Goal: Information Seeking & Learning: Learn about a topic

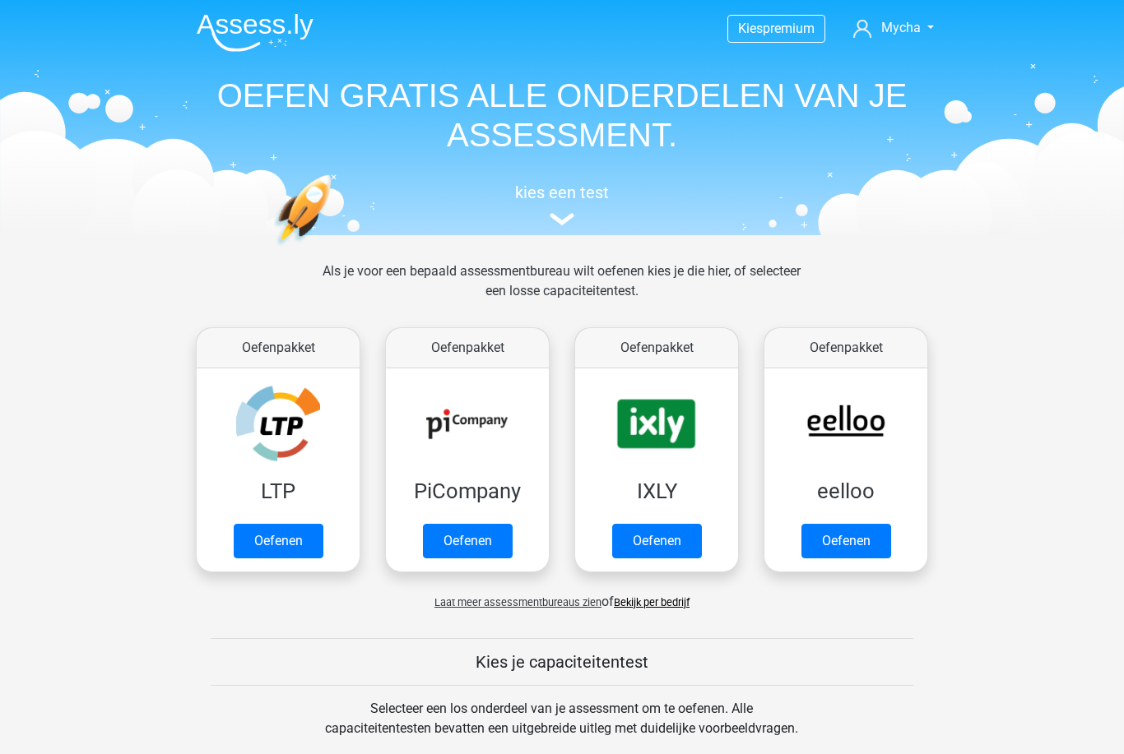
click at [676, 538] on link "Oefenen" at bounding box center [657, 541] width 90 height 35
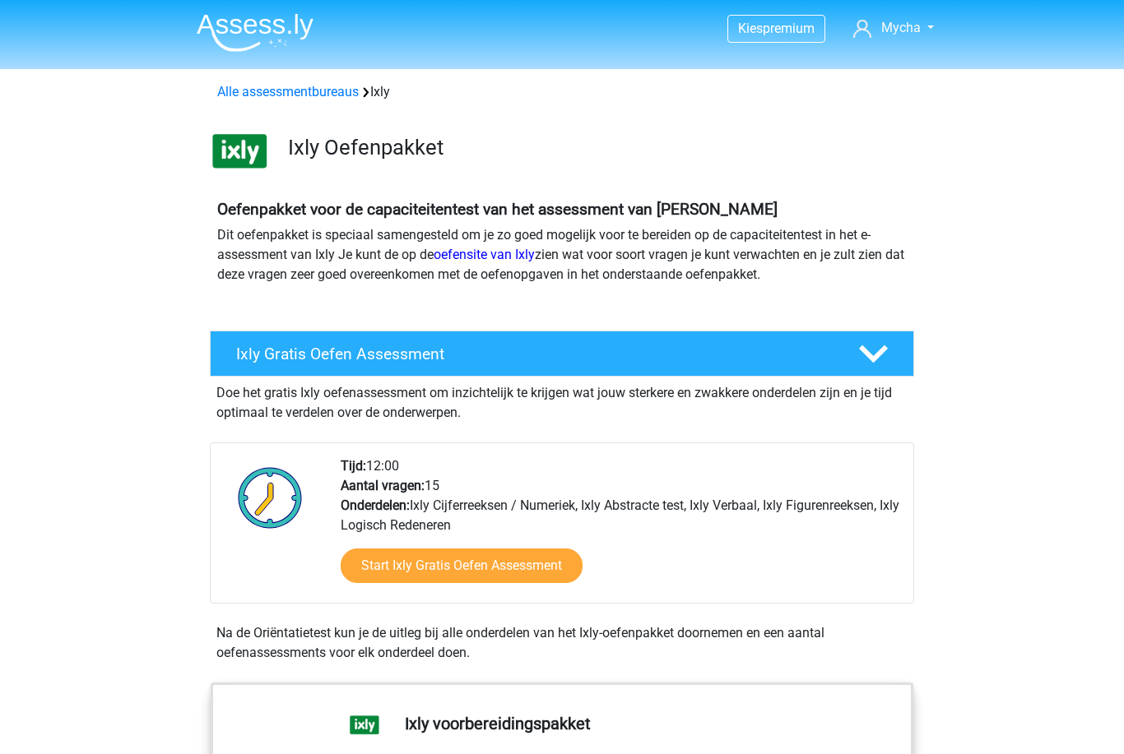
click at [528, 565] on link "Start Ixly Gratis Oefen Assessment" at bounding box center [462, 566] width 242 height 35
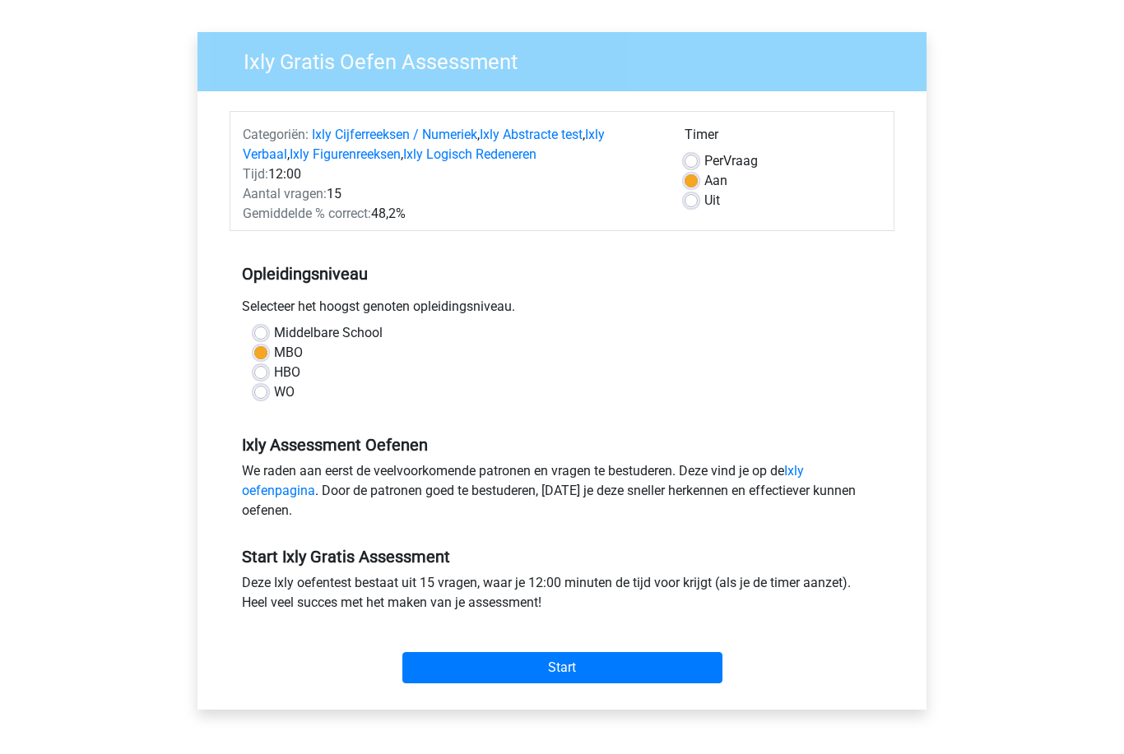
scroll to position [107, 0]
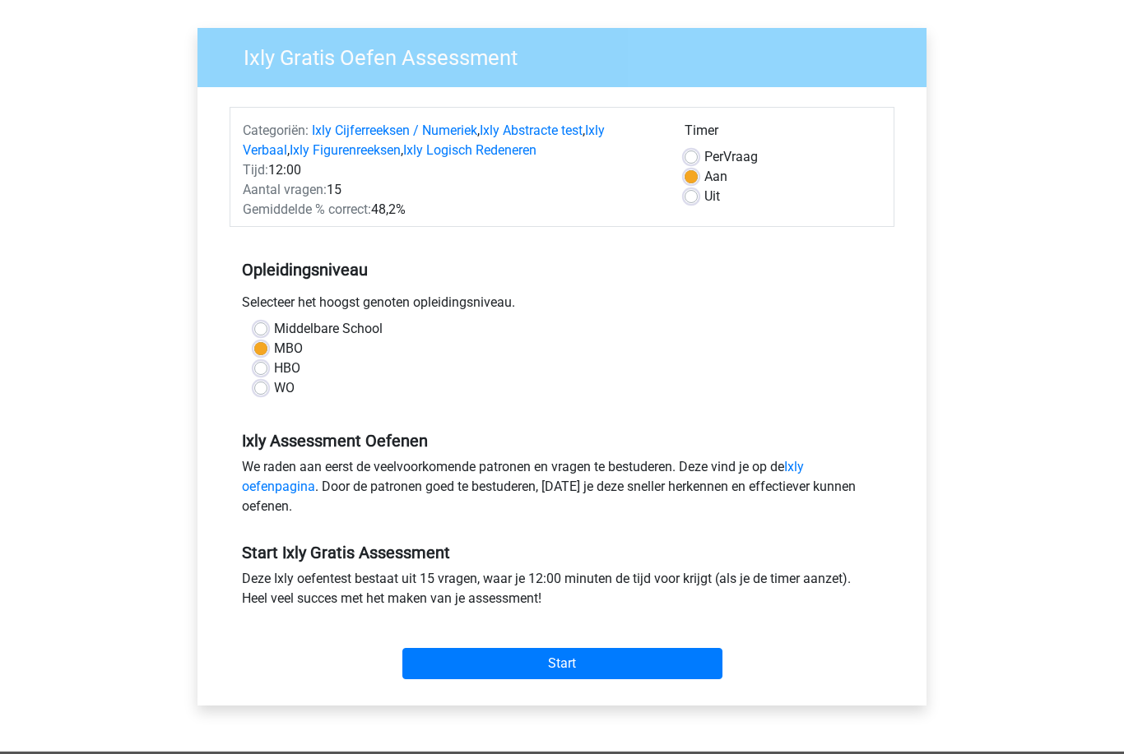
click at [595, 667] on input "Start" at bounding box center [562, 663] width 320 height 31
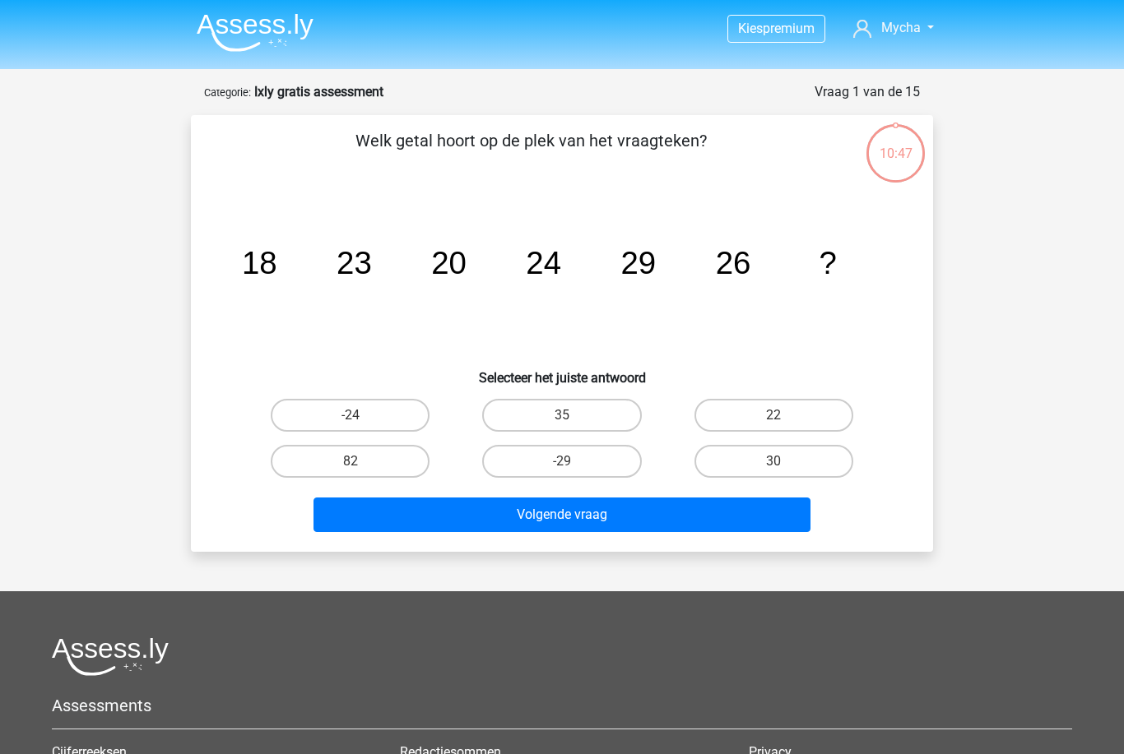
click at [752, 406] on label "22" at bounding box center [773, 415] width 159 height 33
click at [773, 415] on input "22" at bounding box center [778, 420] width 11 height 11
radio input "true"
click at [650, 513] on button "Volgende vraag" at bounding box center [562, 515] width 498 height 35
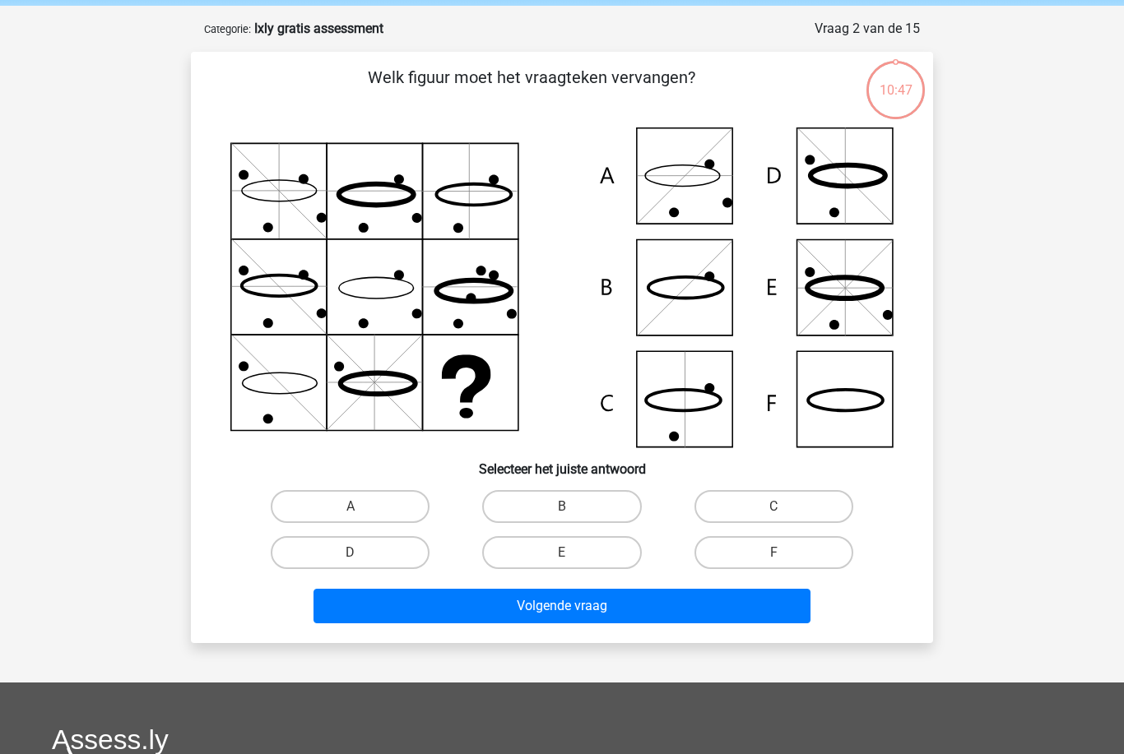
scroll to position [82, 0]
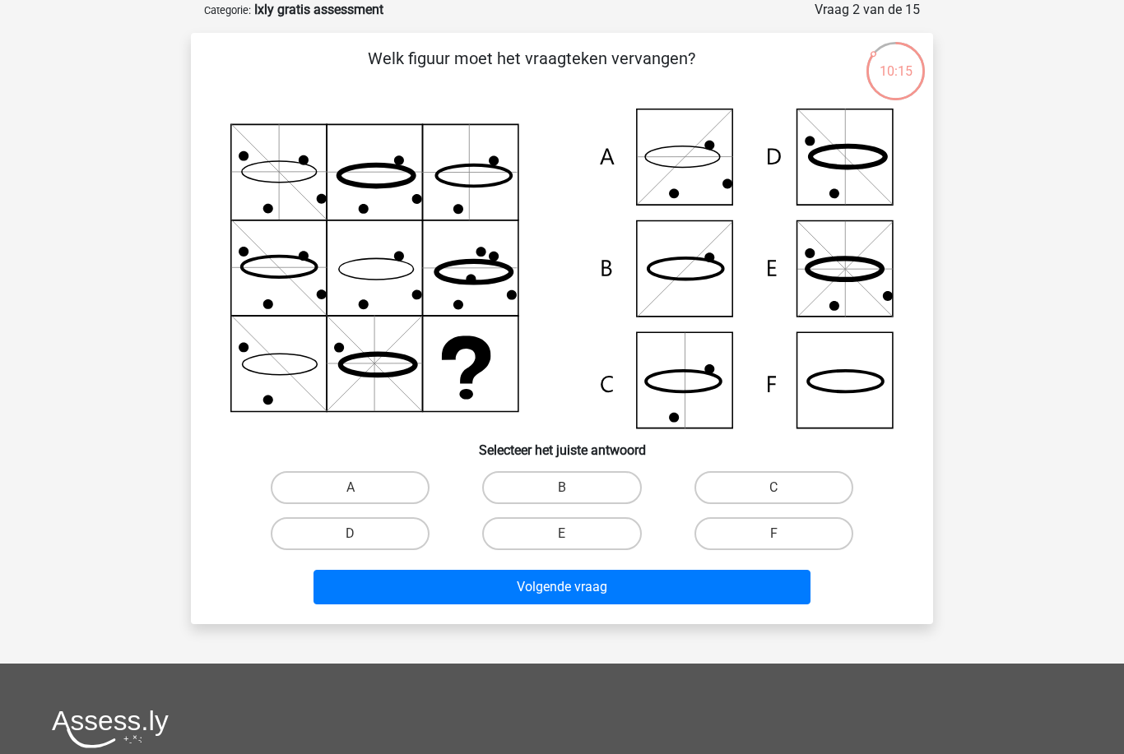
click at [857, 392] on icon at bounding box center [845, 381] width 75 height 21
click at [731, 539] on label "F" at bounding box center [773, 534] width 159 height 33
click at [773, 539] on input "F" at bounding box center [778, 539] width 11 height 11
radio input "true"
click at [699, 578] on button "Volgende vraag" at bounding box center [562, 587] width 498 height 35
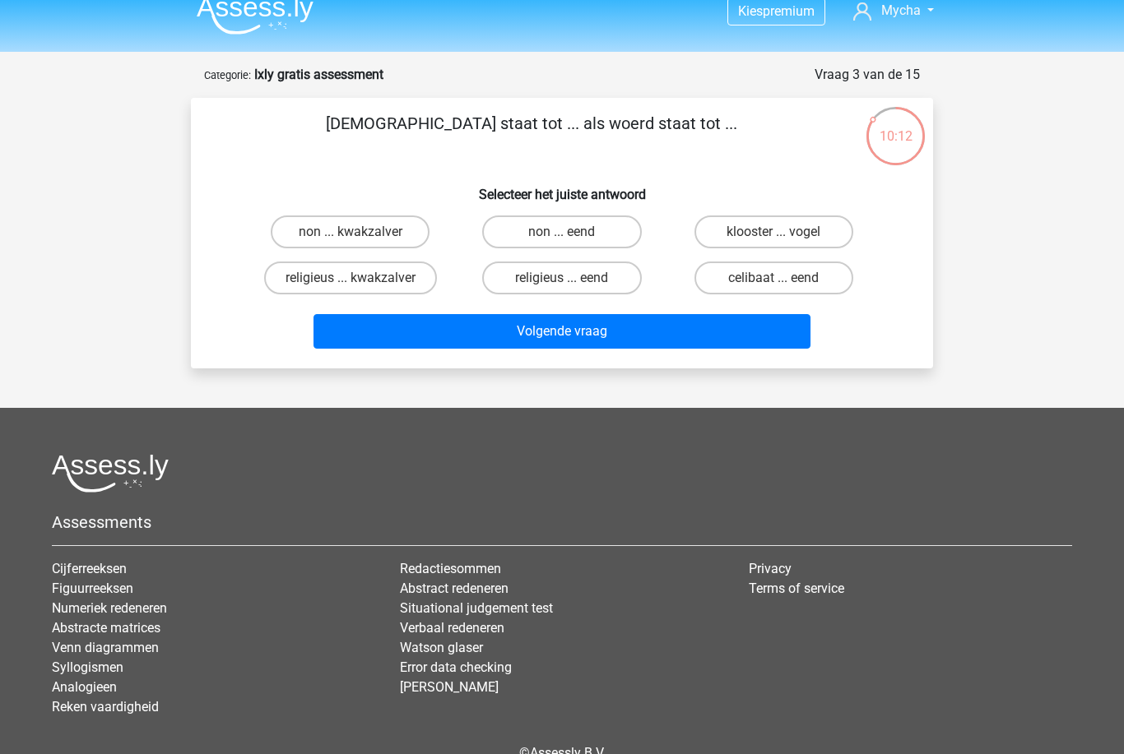
scroll to position [0, 0]
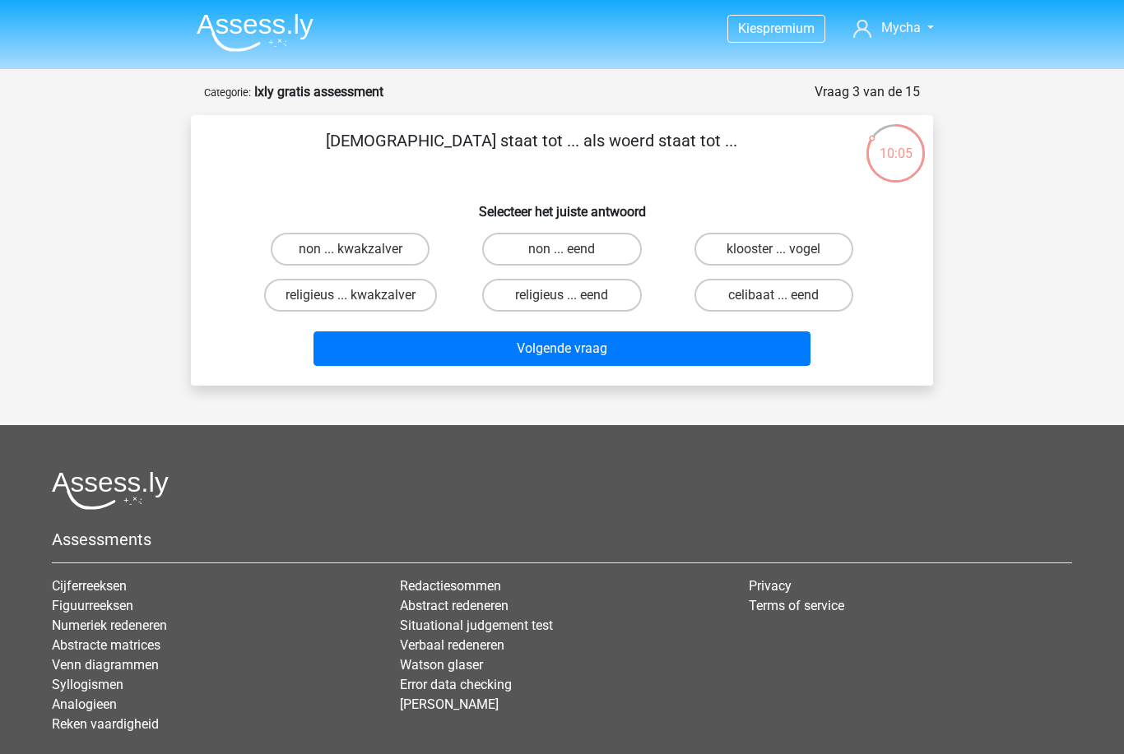
click at [617, 248] on label "non ... eend" at bounding box center [561, 249] width 159 height 33
click at [573, 249] on input "non ... eend" at bounding box center [567, 254] width 11 height 11
radio input "true"
click at [644, 352] on button "Volgende vraag" at bounding box center [562, 349] width 498 height 35
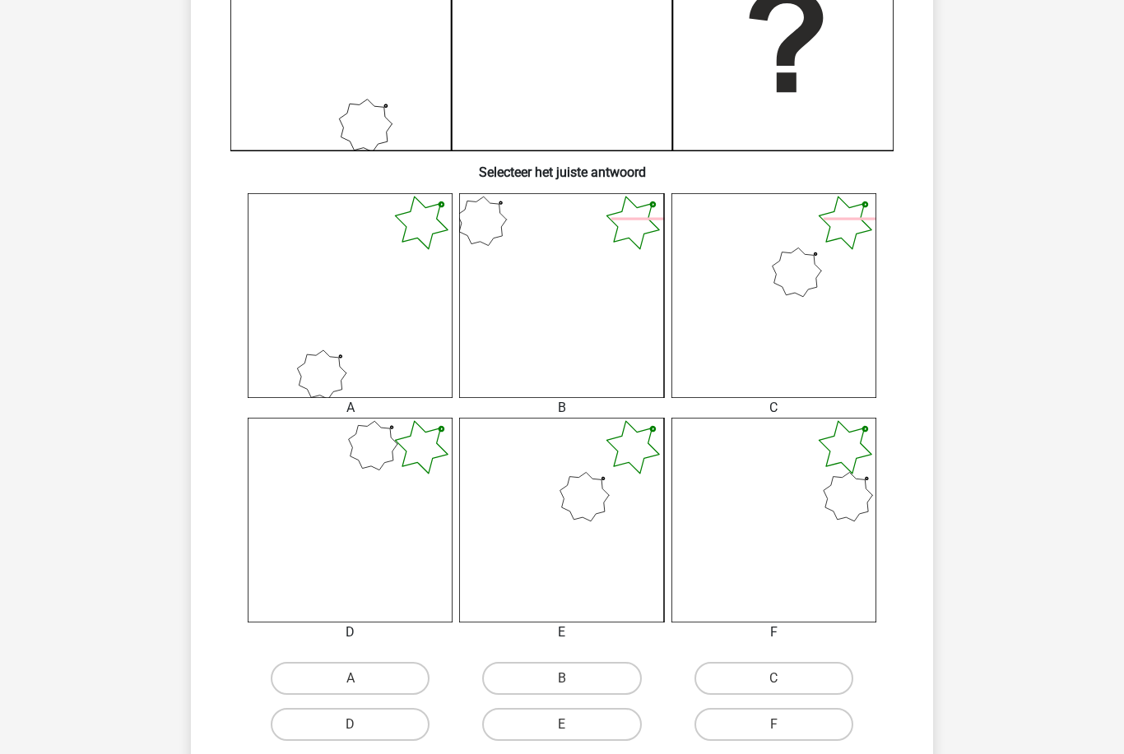
scroll to position [484, 0]
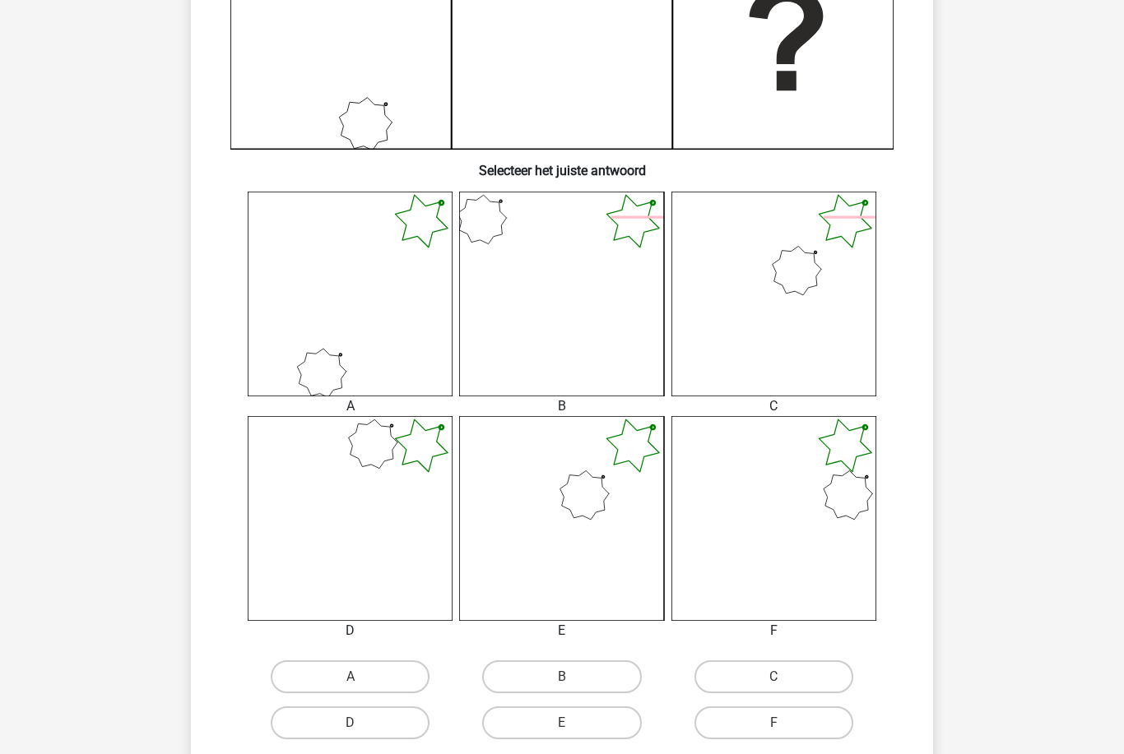
click at [597, 713] on label "E" at bounding box center [561, 723] width 159 height 33
click at [573, 723] on input "E" at bounding box center [567, 728] width 11 height 11
radio input "true"
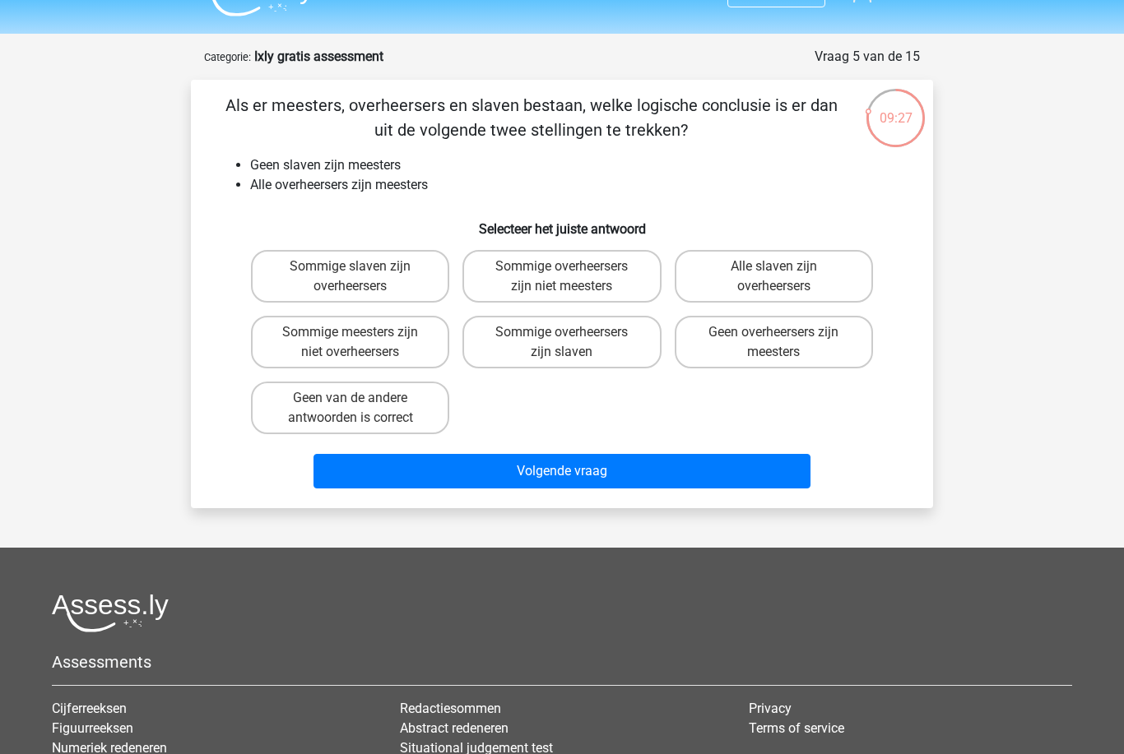
scroll to position [0, 0]
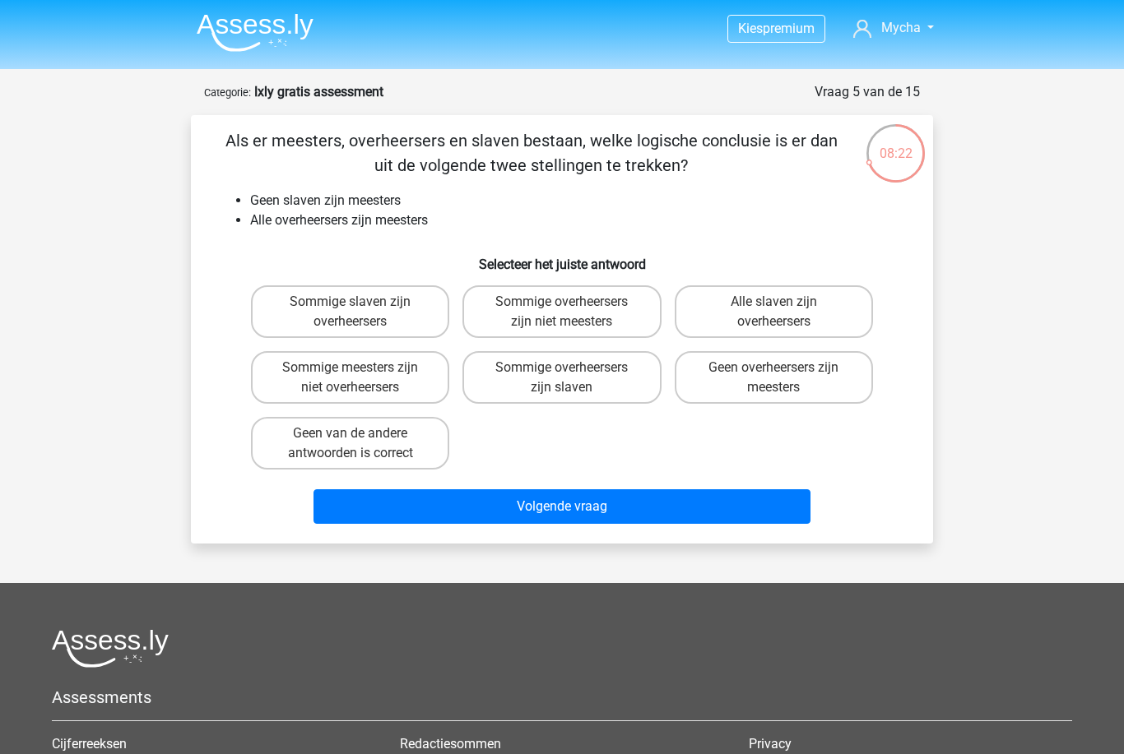
click at [395, 369] on label "Sommige meesters zijn niet overheersers" at bounding box center [350, 377] width 198 height 53
click at [361, 369] on input "Sommige meesters zijn niet overheersers" at bounding box center [355, 373] width 11 height 11
radio input "true"
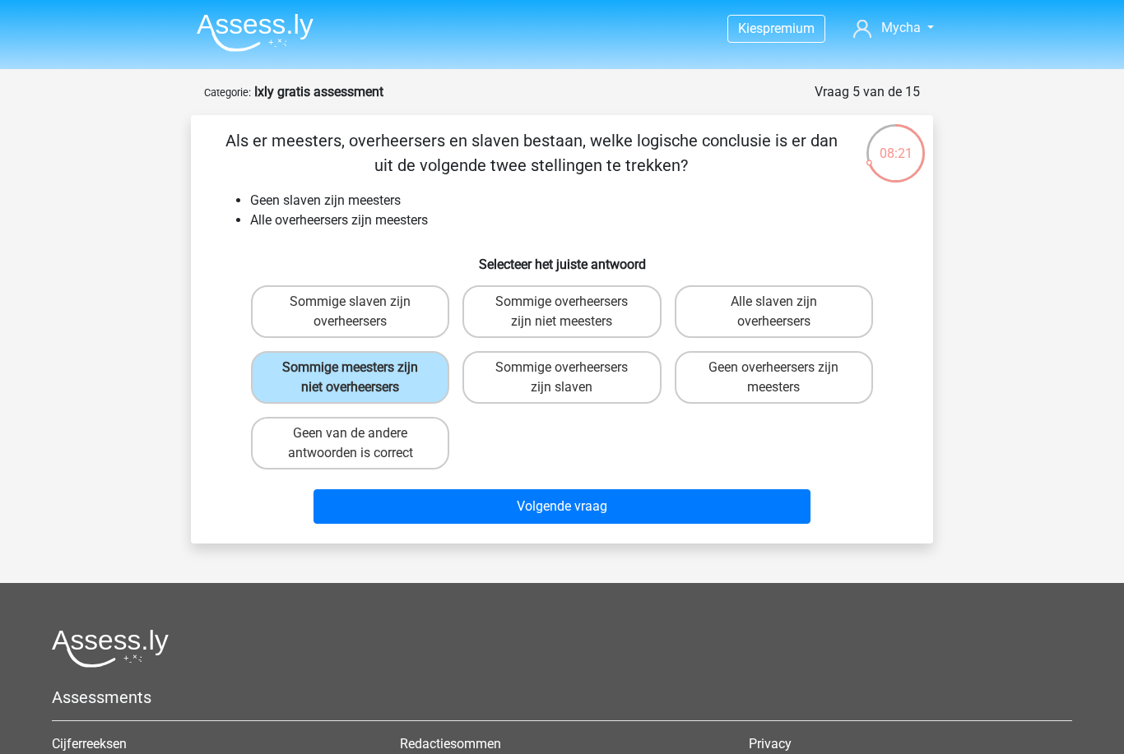
click at [559, 504] on button "Volgende vraag" at bounding box center [562, 507] width 498 height 35
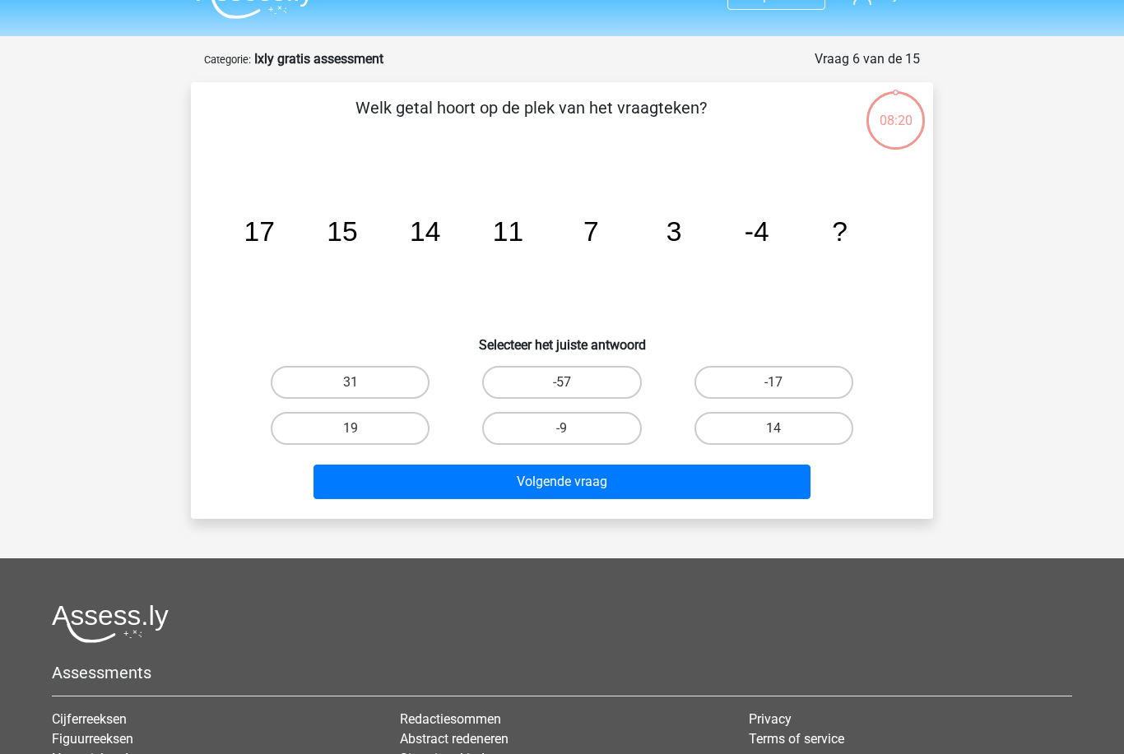
scroll to position [82, 0]
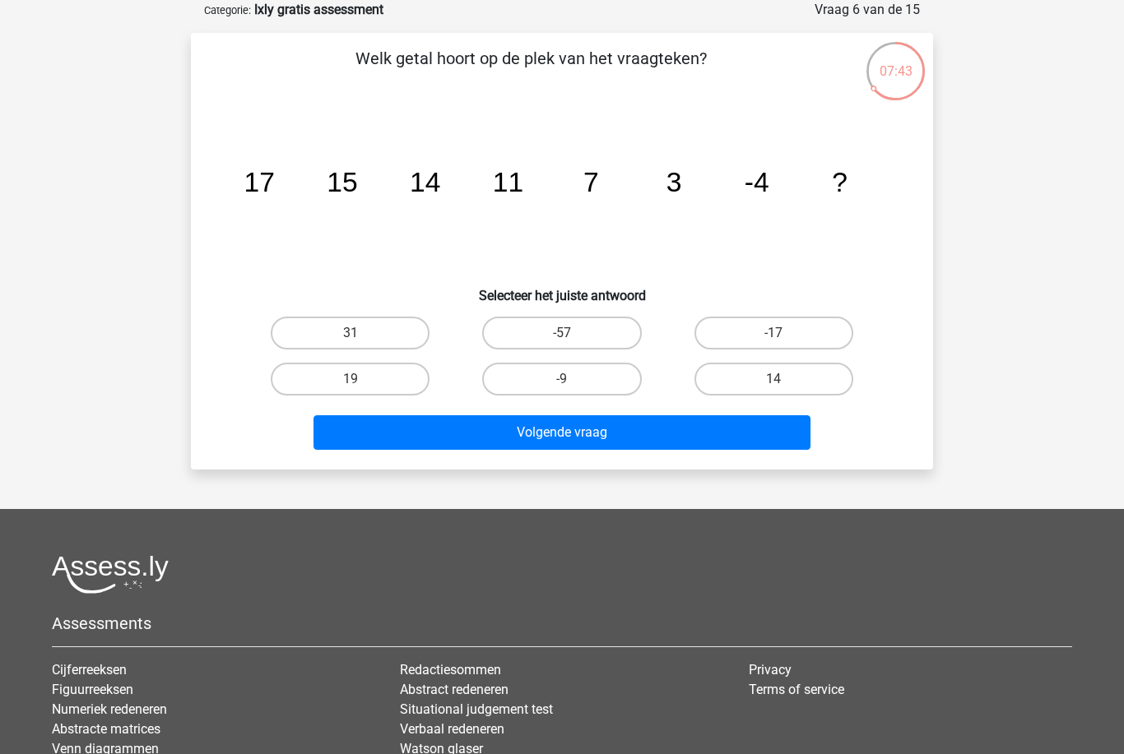
click at [792, 332] on label "-17" at bounding box center [773, 333] width 159 height 33
click at [784, 333] on input "-17" at bounding box center [778, 338] width 11 height 11
radio input "true"
click at [590, 388] on label "-9" at bounding box center [561, 379] width 159 height 33
click at [573, 388] on input "-9" at bounding box center [567, 384] width 11 height 11
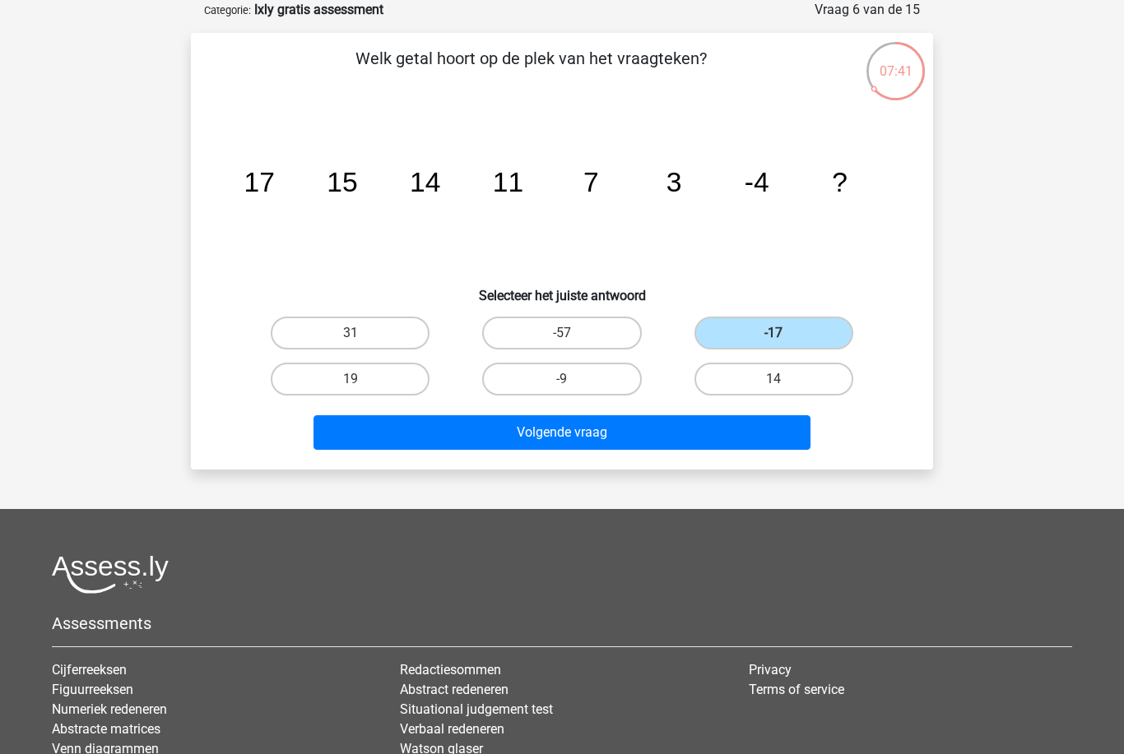
radio input "true"
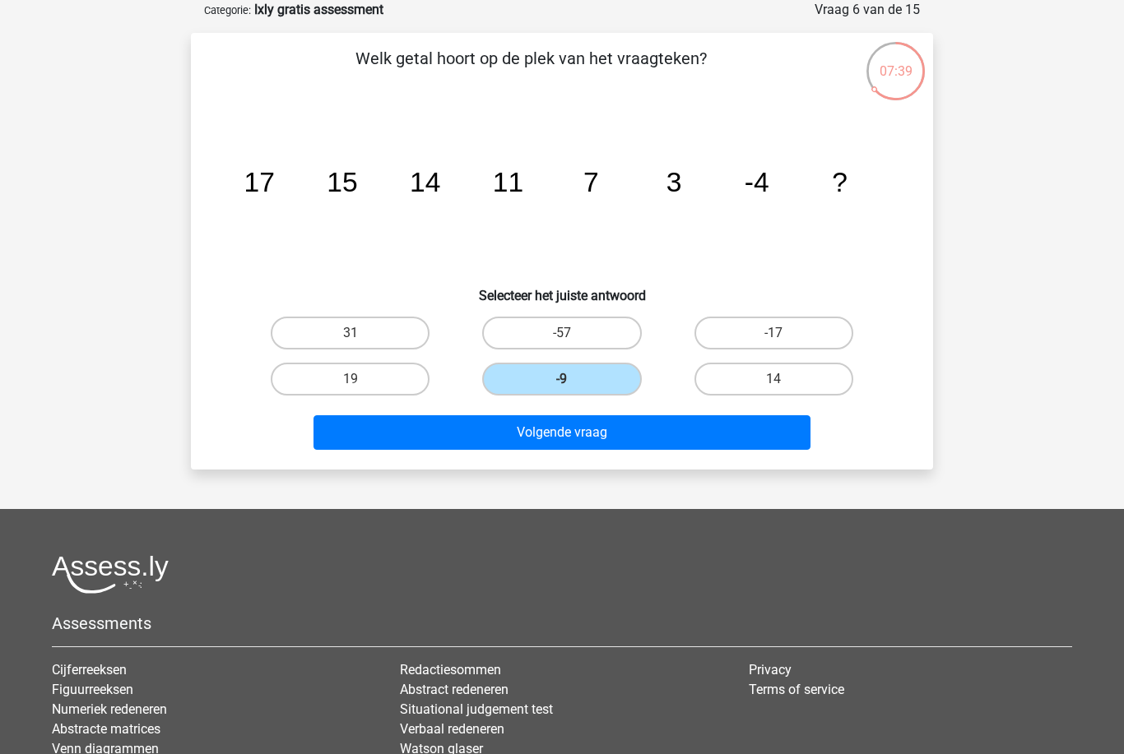
click at [615, 437] on button "Volgende vraag" at bounding box center [562, 432] width 498 height 35
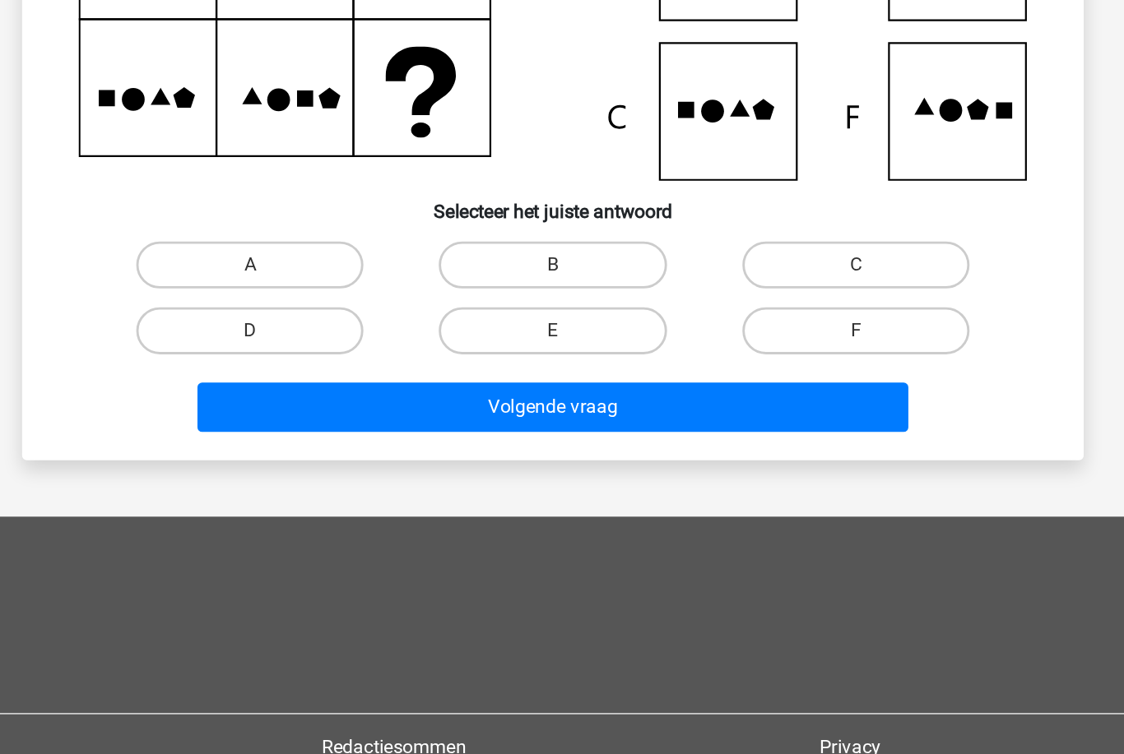
scroll to position [201, 0]
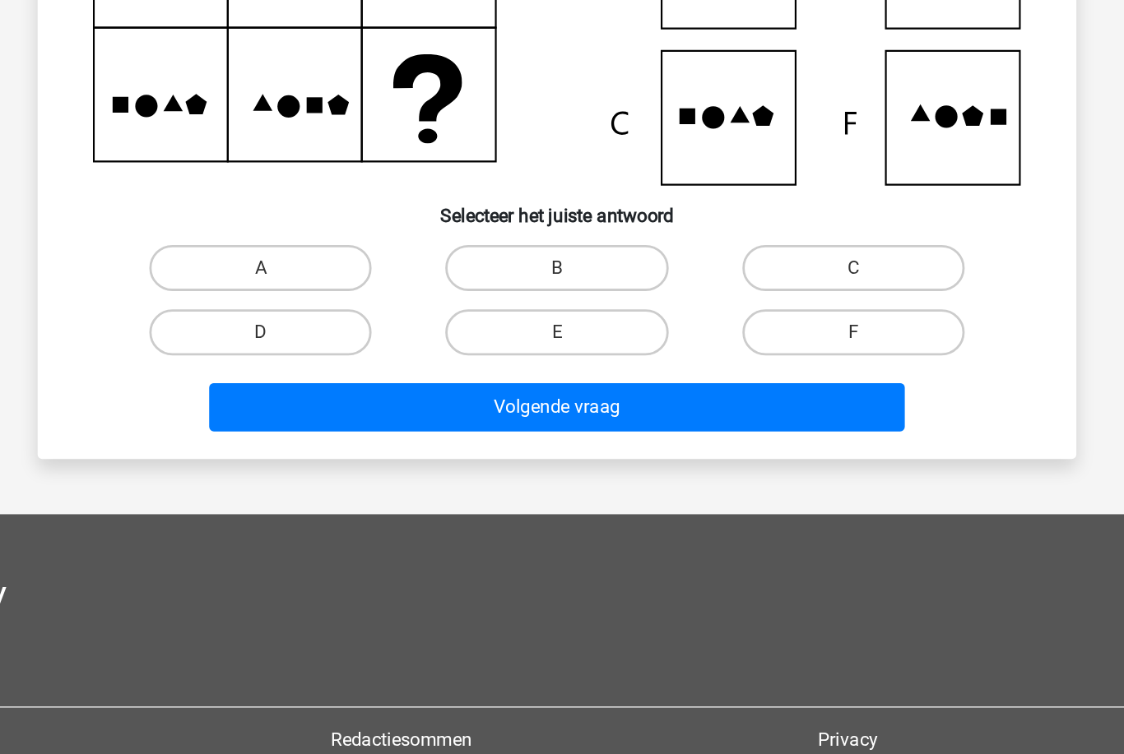
click at [482, 399] on label "E" at bounding box center [561, 415] width 159 height 33
click at [562, 415] on input "E" at bounding box center [567, 420] width 11 height 11
radio input "true"
click at [412, 452] on button "Volgende vraag" at bounding box center [562, 469] width 498 height 35
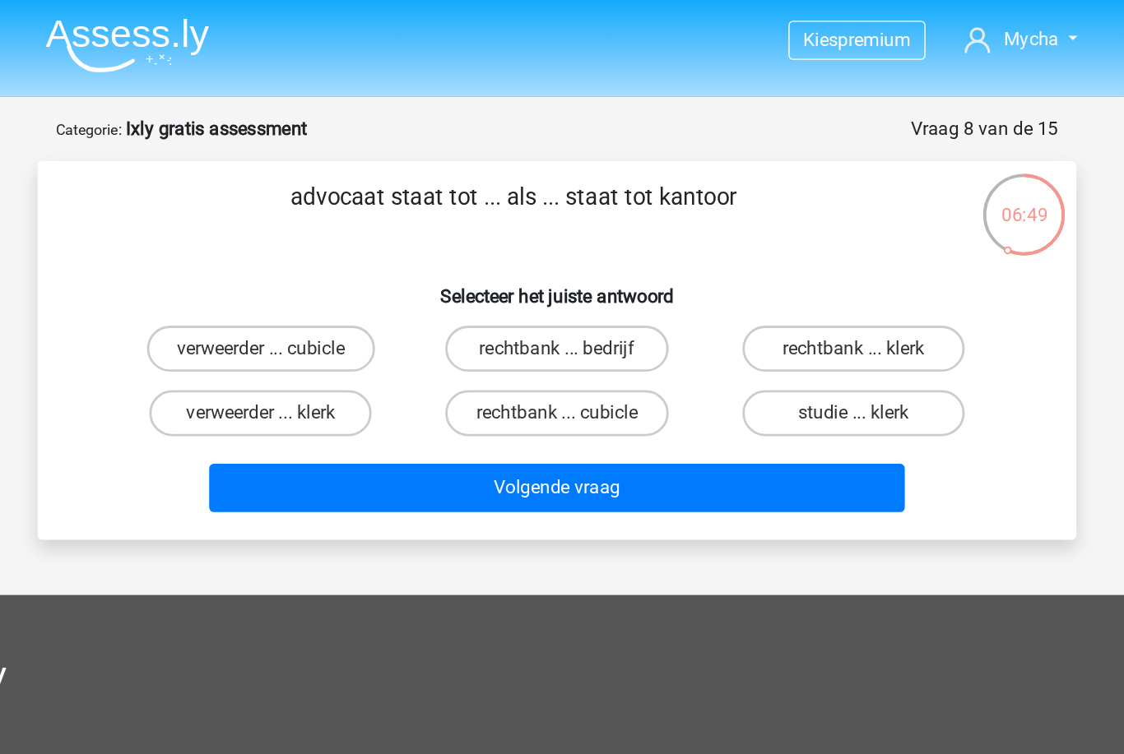
scroll to position [0, 0]
click at [694, 239] on label "rechtbank ... klerk" at bounding box center [773, 249] width 159 height 33
click at [773, 249] on input "rechtbank ... klerk" at bounding box center [778, 254] width 11 height 11
radio input "true"
click at [430, 338] on button "Volgende vraag" at bounding box center [562, 349] width 498 height 35
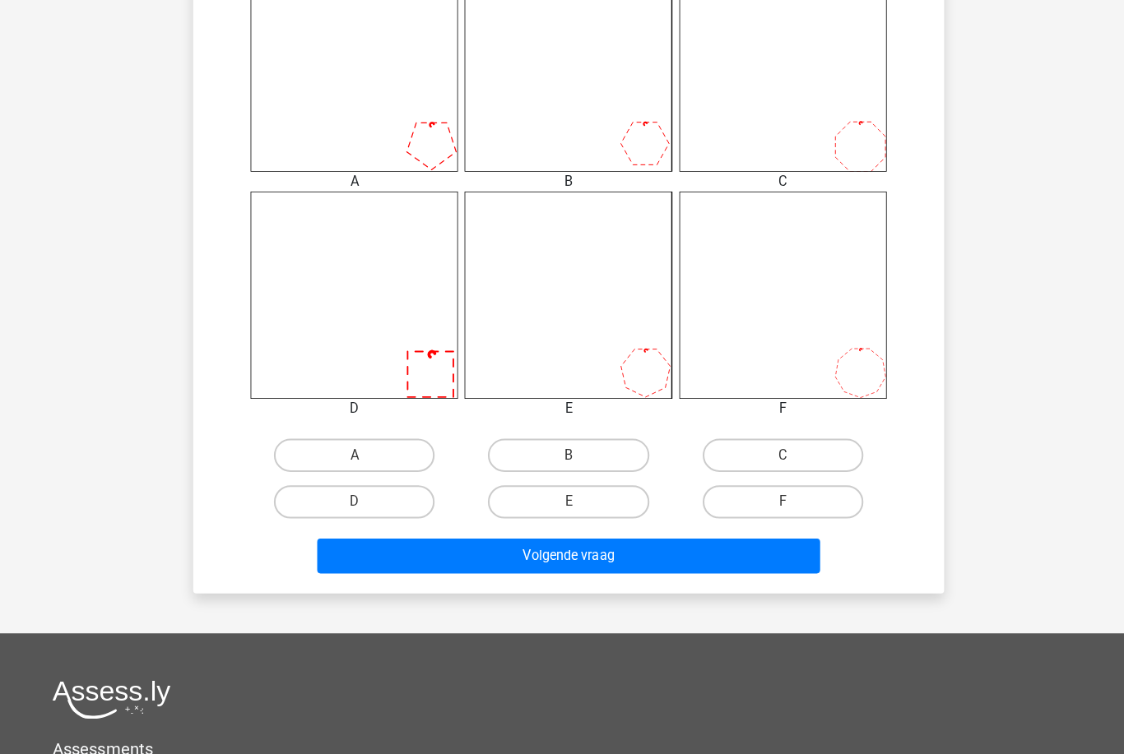
scroll to position [710, 0]
click at [769, 445] on label "C" at bounding box center [773, 450] width 159 height 33
click at [773, 451] on input "C" at bounding box center [778, 456] width 11 height 11
radio input "true"
click at [716, 545] on button "Volgende vraag" at bounding box center [562, 550] width 498 height 35
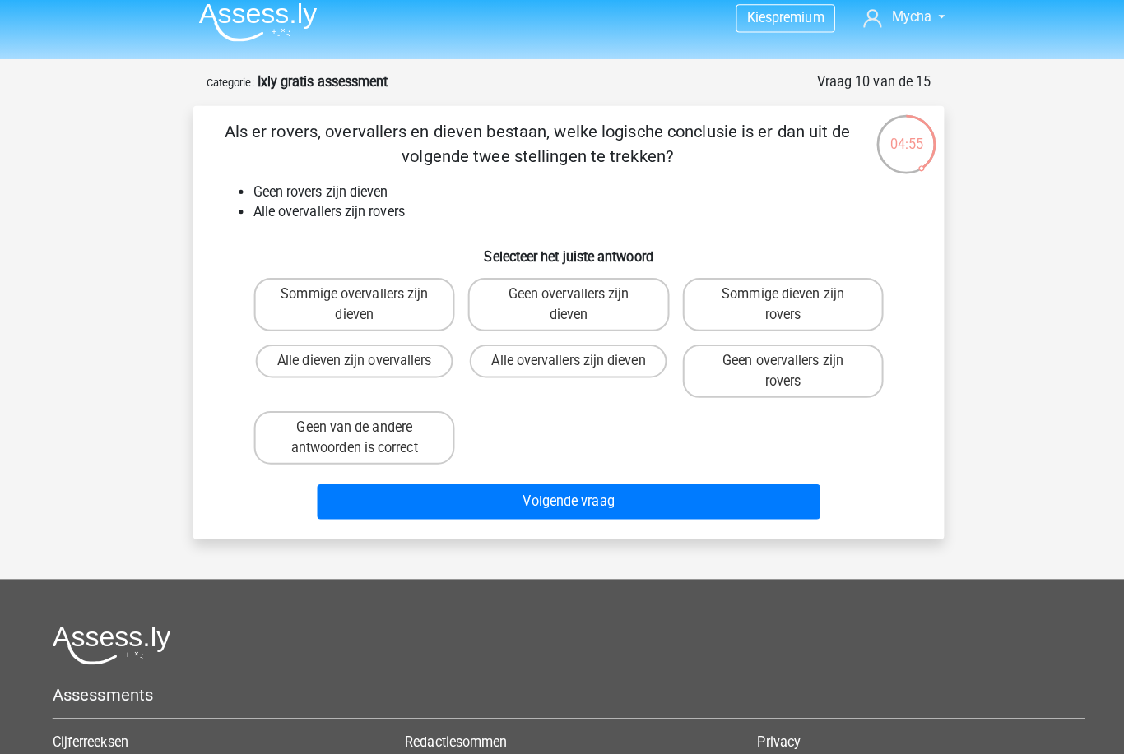
scroll to position [0, 0]
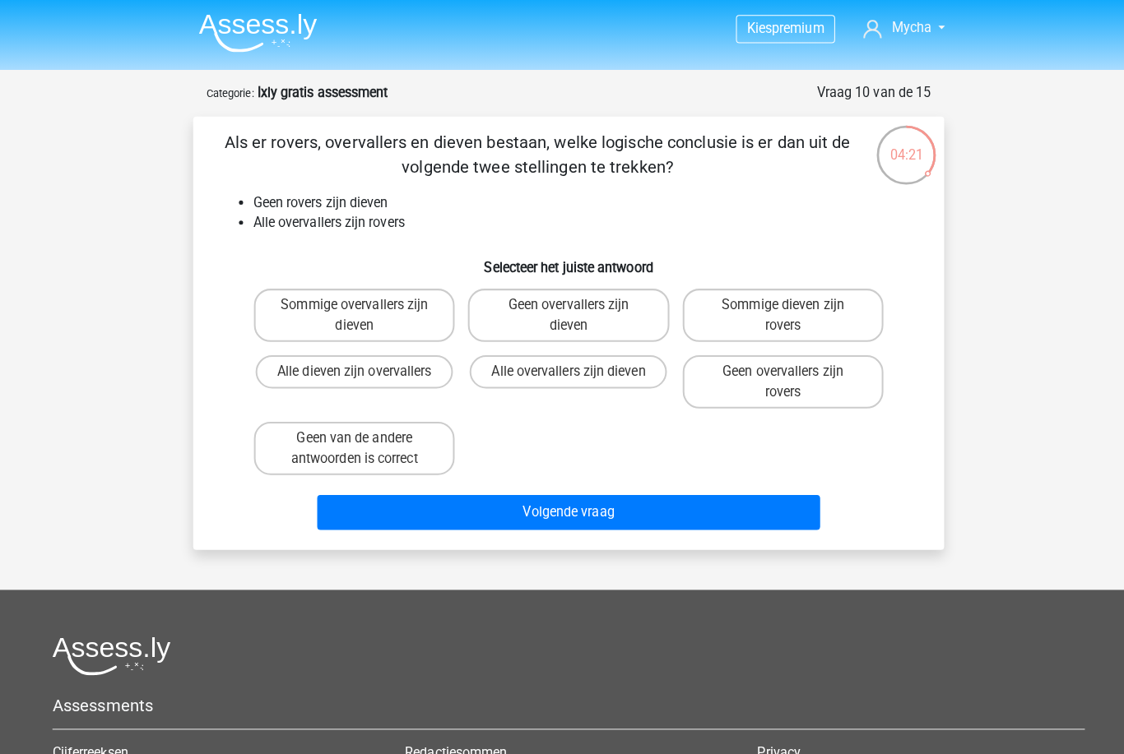
click at [410, 309] on label "Sommige overvallers zijn dieven" at bounding box center [350, 311] width 198 height 53
click at [361, 309] on input "Sommige overvallers zijn dieven" at bounding box center [355, 307] width 11 height 11
radio input "true"
click at [592, 505] on button "Volgende vraag" at bounding box center [562, 507] width 498 height 35
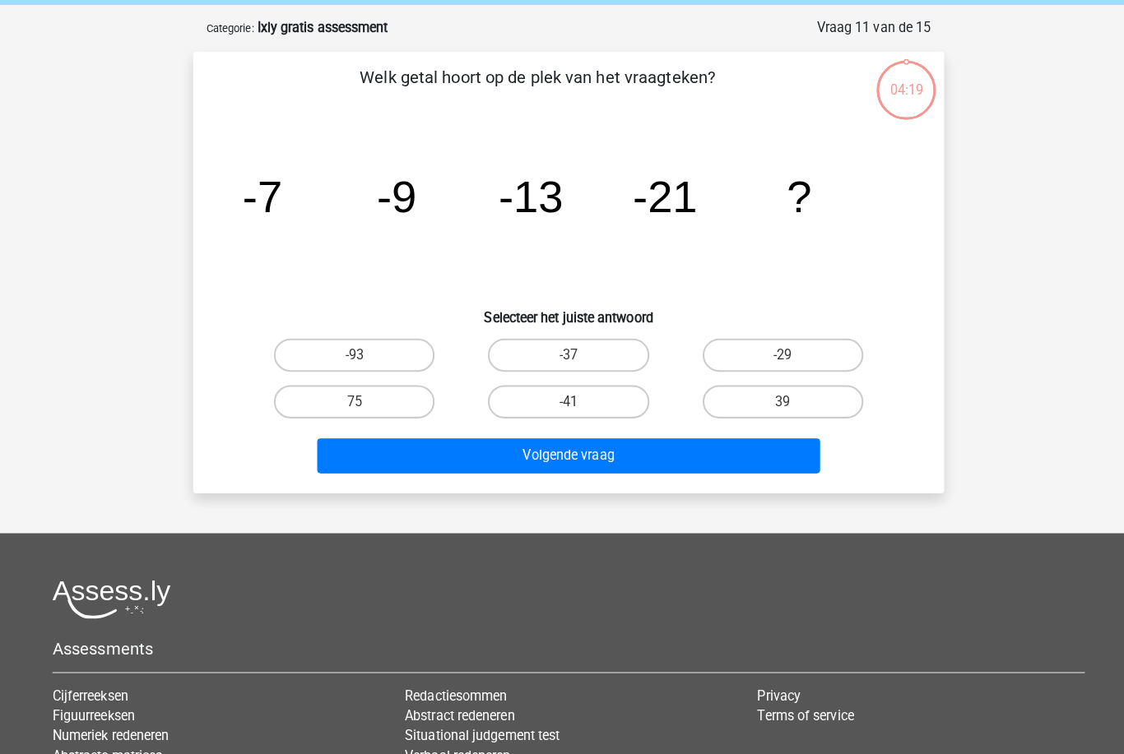
scroll to position [73, 0]
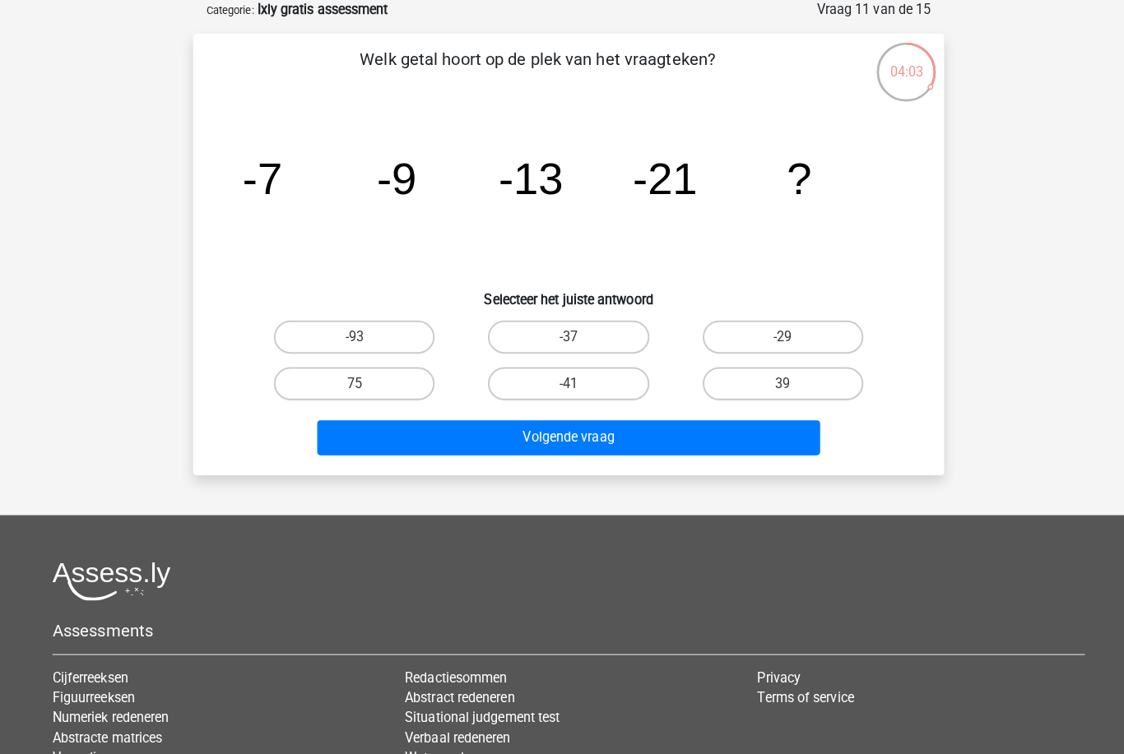
click at [582, 328] on label "-37" at bounding box center [561, 342] width 159 height 33
click at [573, 342] on input "-37" at bounding box center [567, 347] width 11 height 11
radio input "true"
click at [606, 427] on button "Volgende vraag" at bounding box center [562, 442] width 498 height 35
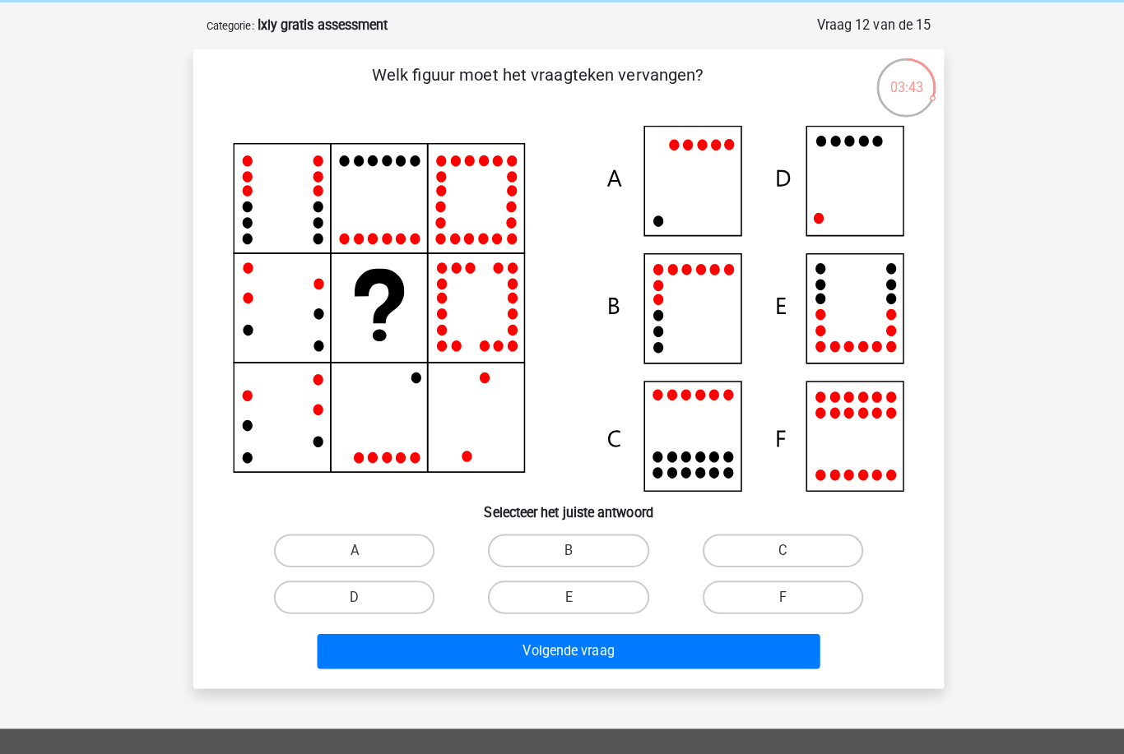
scroll to position [65, 0]
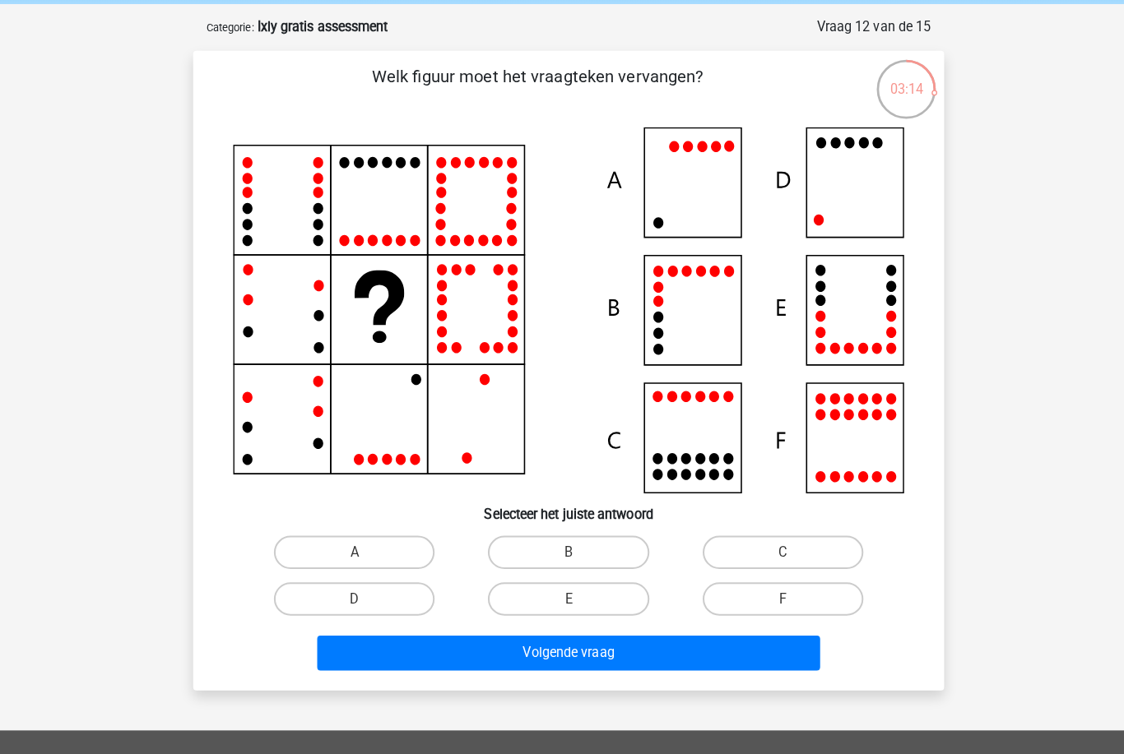
click at [374, 594] on label "D" at bounding box center [350, 592] width 159 height 33
click at [361, 594] on input "D" at bounding box center [355, 597] width 11 height 11
radio input "true"
click at [458, 649] on button "Volgende vraag" at bounding box center [562, 646] width 498 height 35
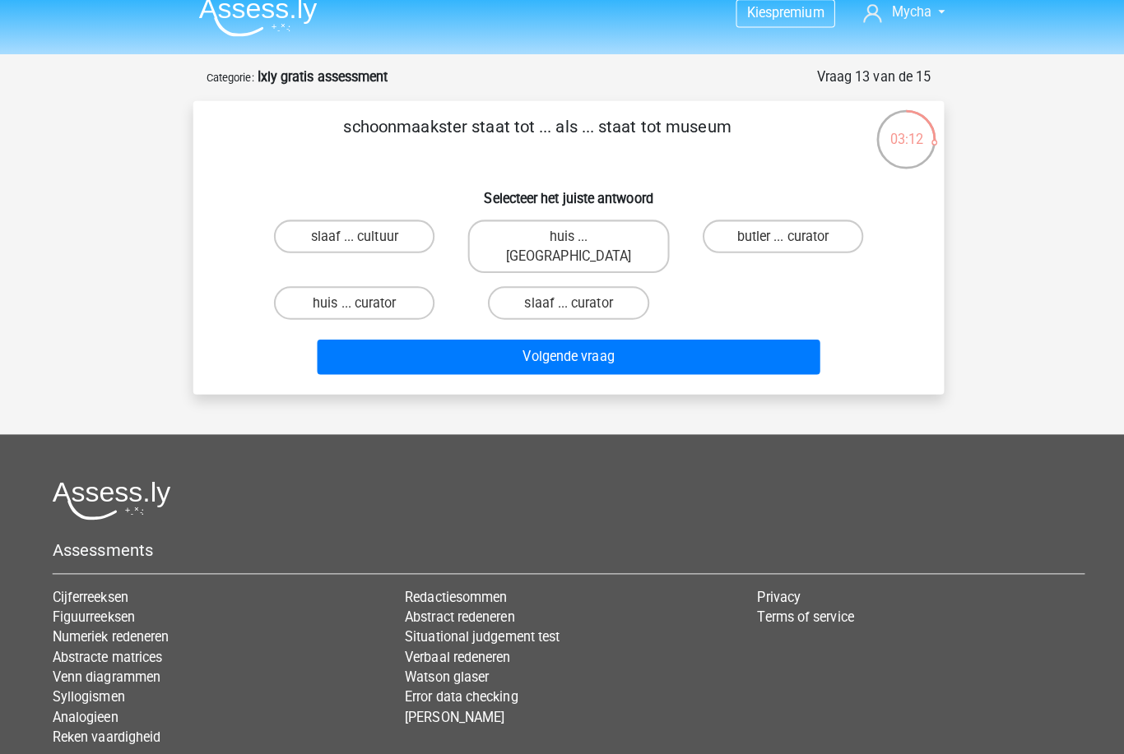
scroll to position [9, 0]
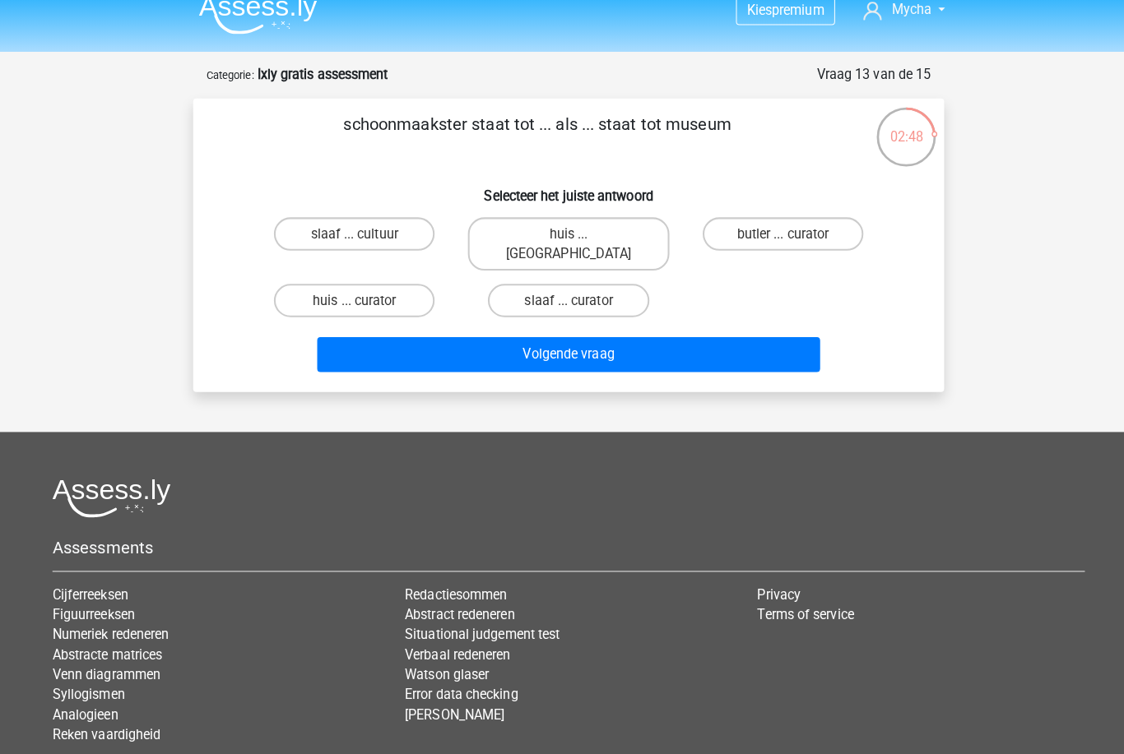
click at [597, 230] on label "huis ... louvre" at bounding box center [561, 250] width 198 height 53
click at [573, 240] on input "huis ... louvre" at bounding box center [567, 245] width 11 height 11
radio input "true"
click at [665, 342] on button "Volgende vraag" at bounding box center [562, 359] width 498 height 35
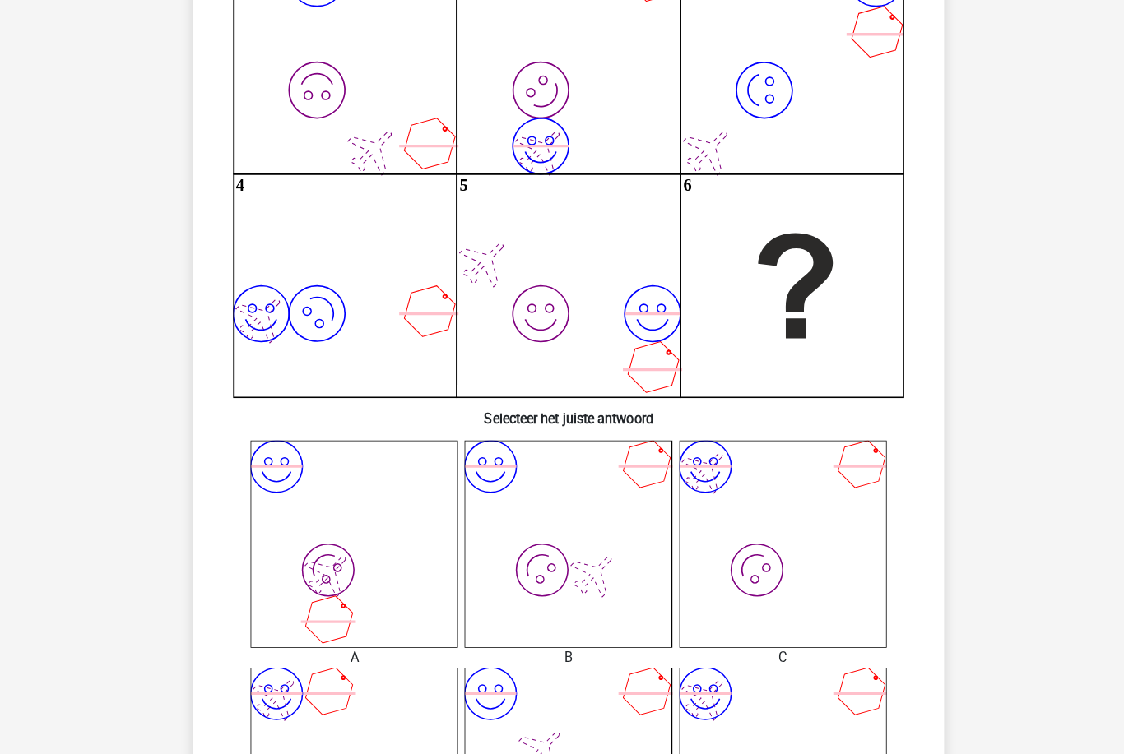
scroll to position [264, 0]
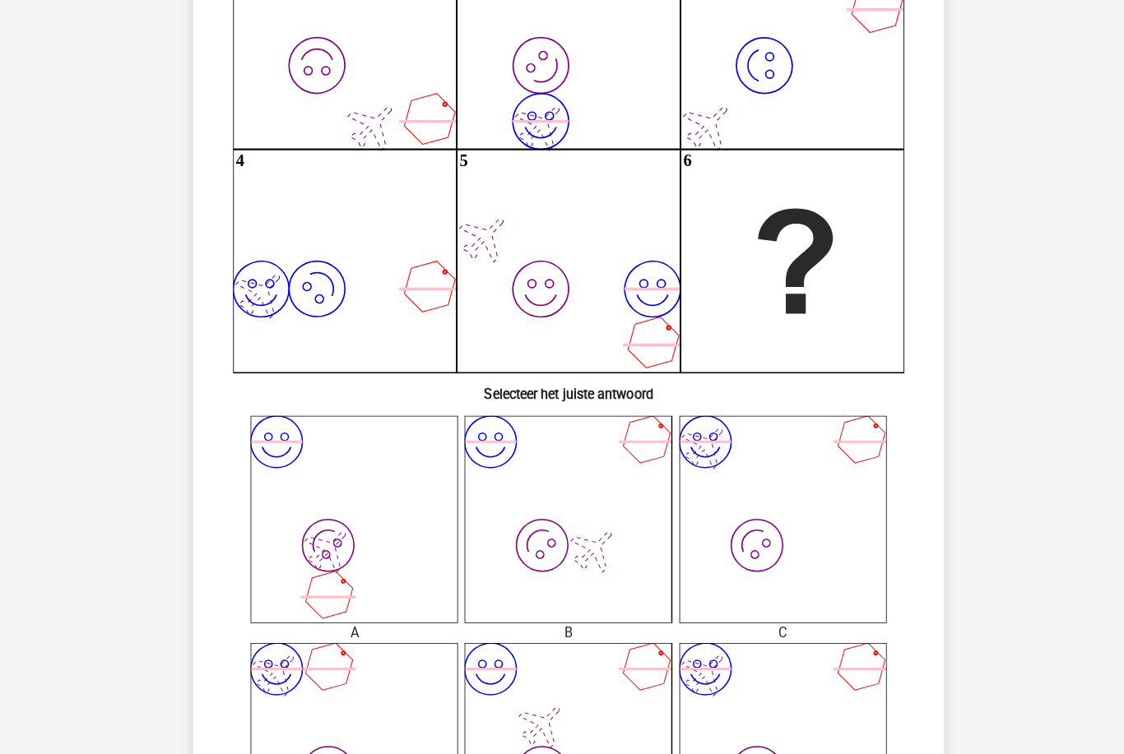
click at [821, 526] on icon "image/svg+xml image/svg+xml" at bounding box center [773, 513] width 205 height 205
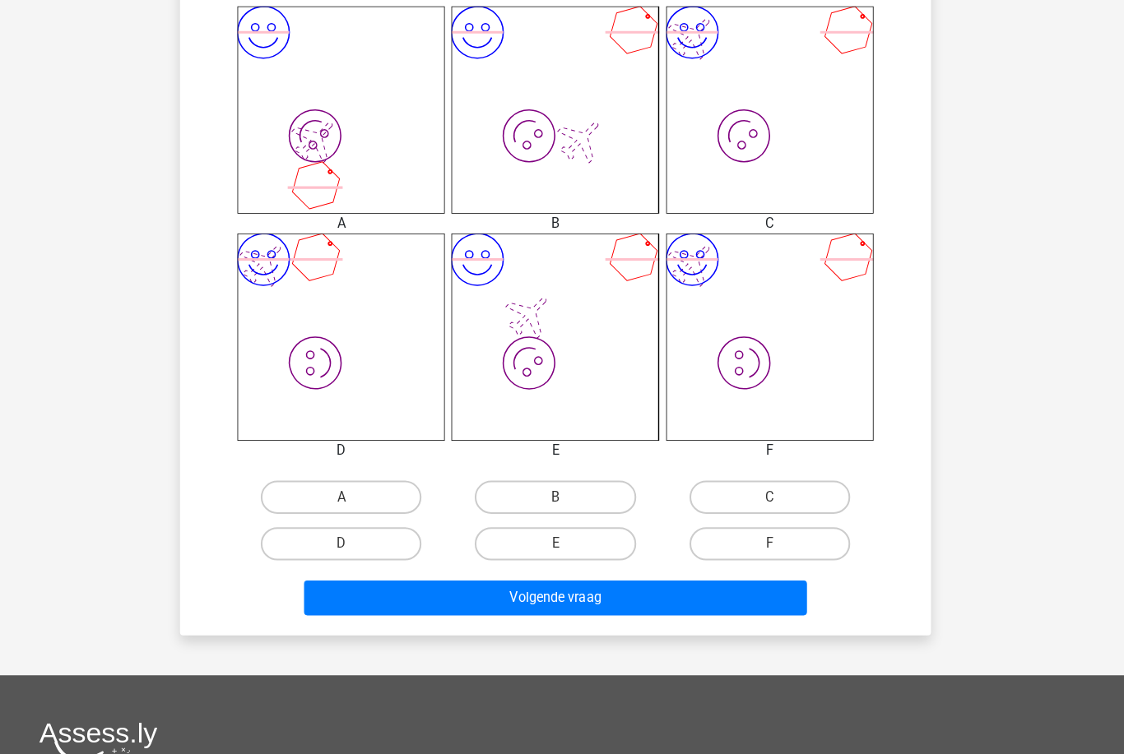
scroll to position [696, 0]
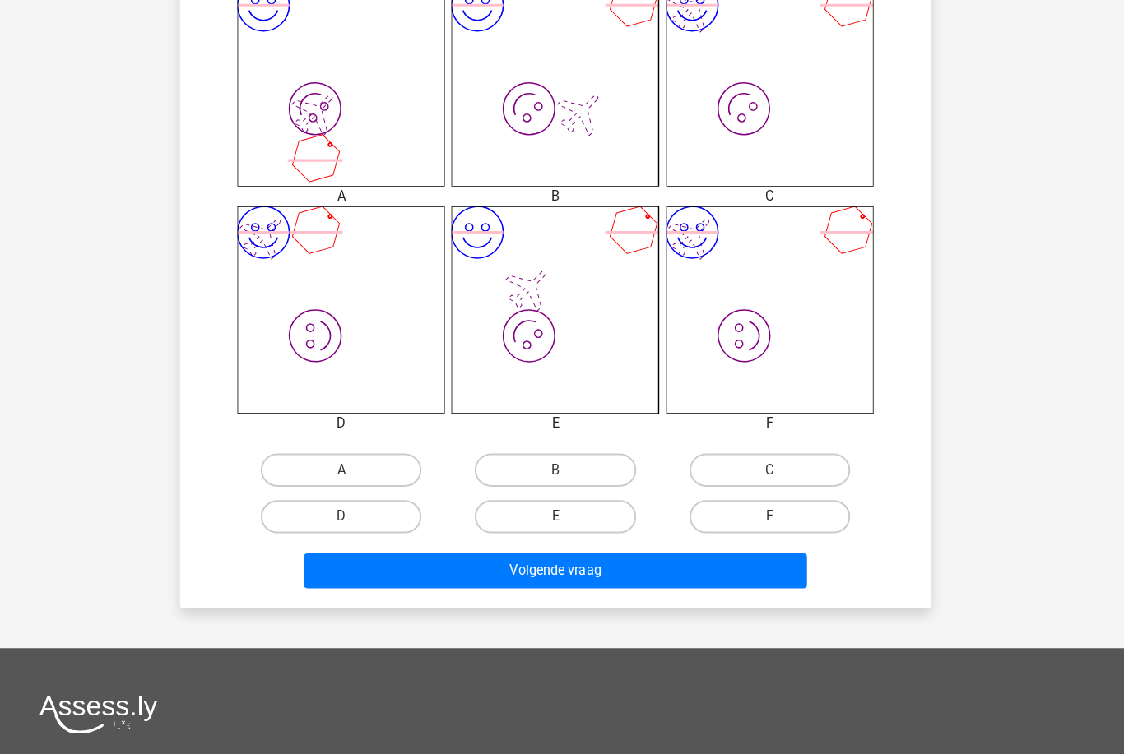
click at [357, 464] on label "A" at bounding box center [350, 464] width 159 height 33
click at [357, 465] on input "A" at bounding box center [355, 470] width 11 height 11
radio input "true"
click at [570, 576] on button "Volgende vraag" at bounding box center [562, 564] width 498 height 35
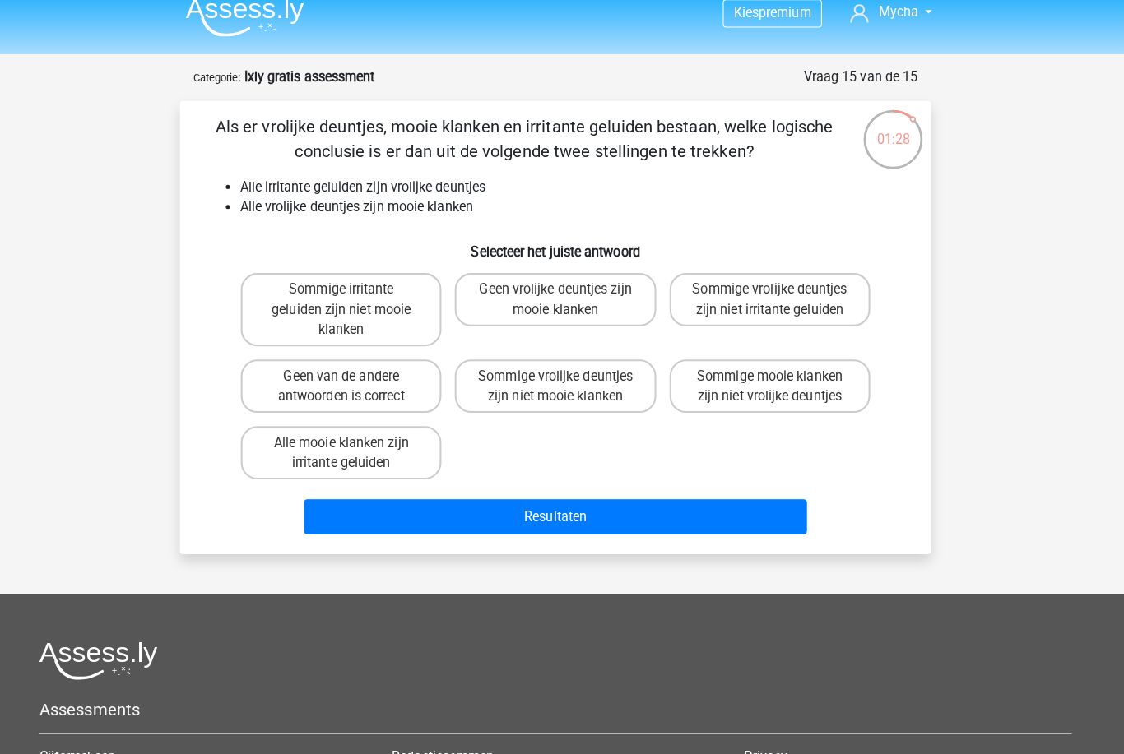
scroll to position [26, 0]
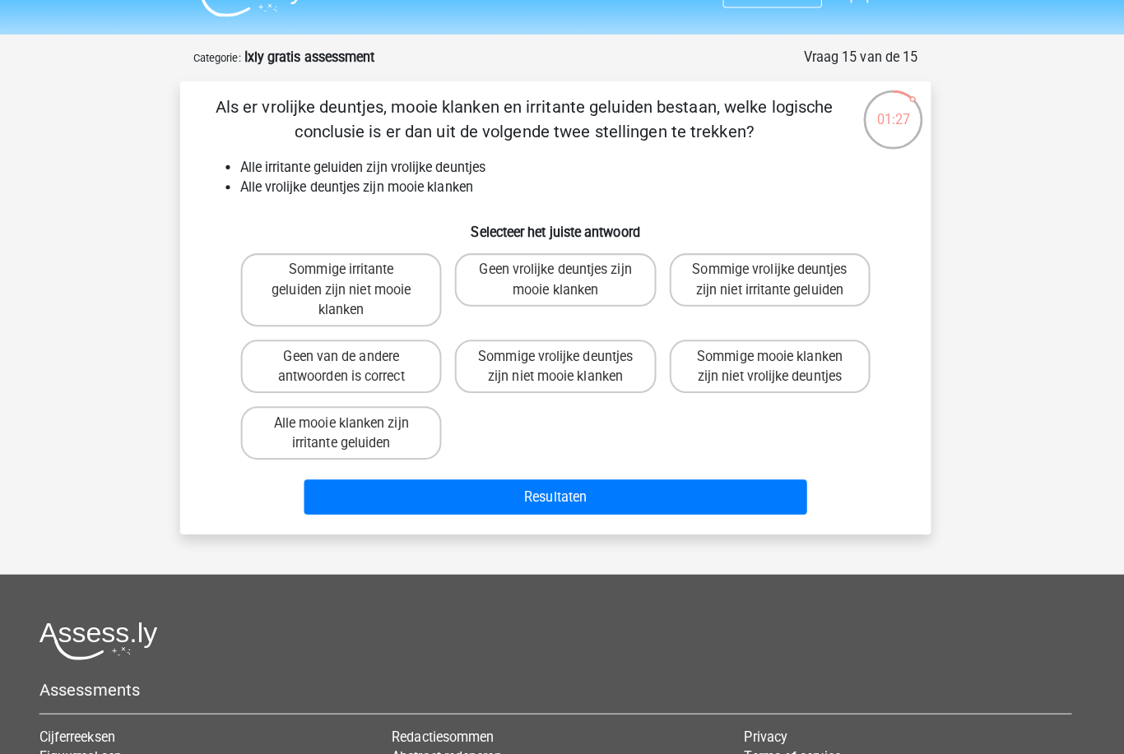
click at [272, 357] on label "Geen van de andere antwoorden is correct" at bounding box center [350, 371] width 198 height 53
click at [350, 361] on input "Geen van de andere antwoorden is correct" at bounding box center [355, 366] width 11 height 11
radio input "true"
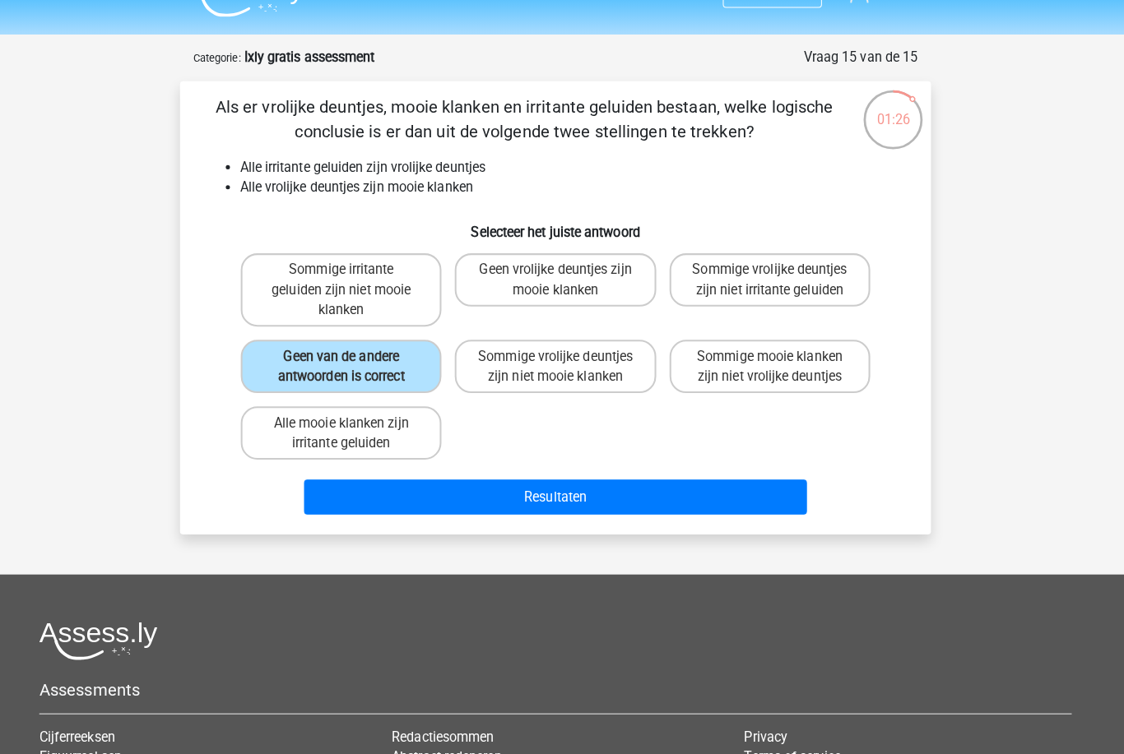
click at [680, 483] on button "Resultaten" at bounding box center [562, 500] width 498 height 35
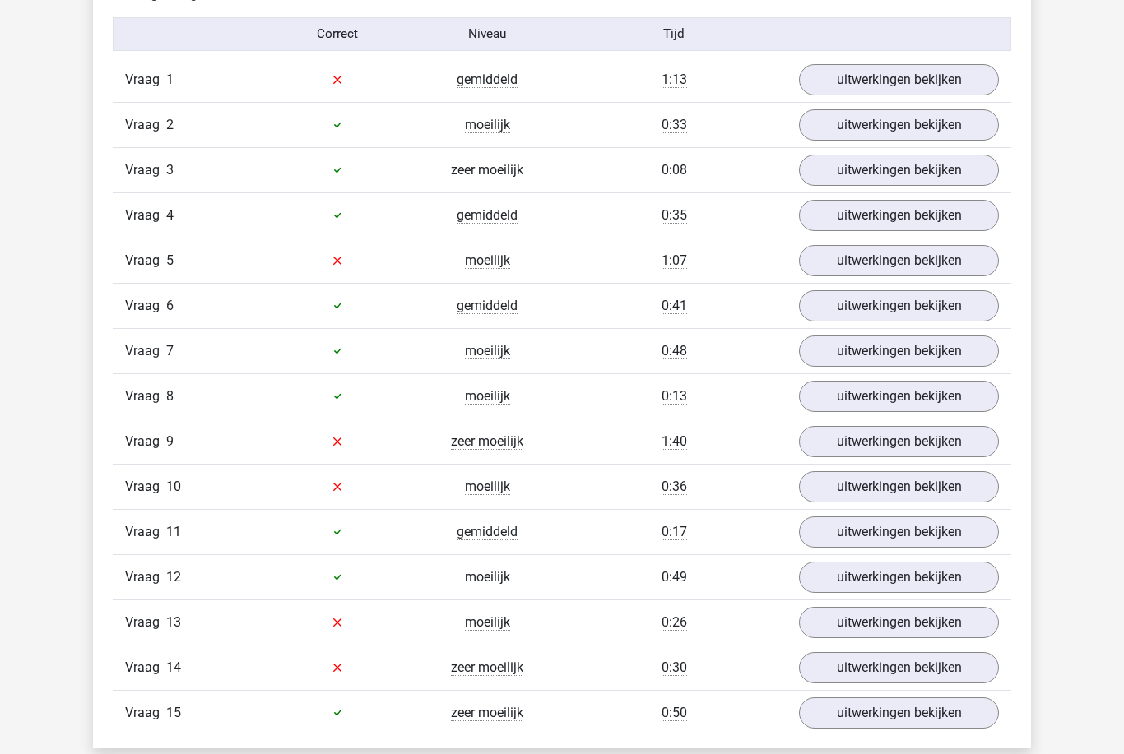
scroll to position [1873, 0]
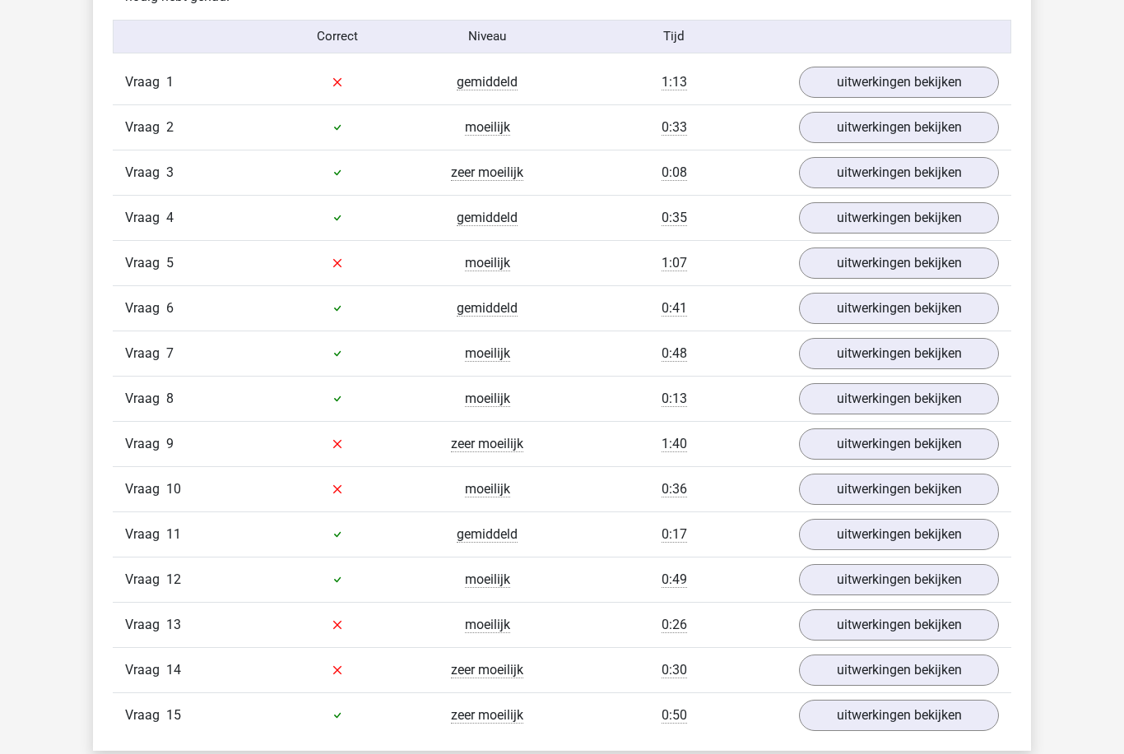
click at [953, 80] on link "uitwerkingen bekijken" at bounding box center [899, 82] width 200 height 31
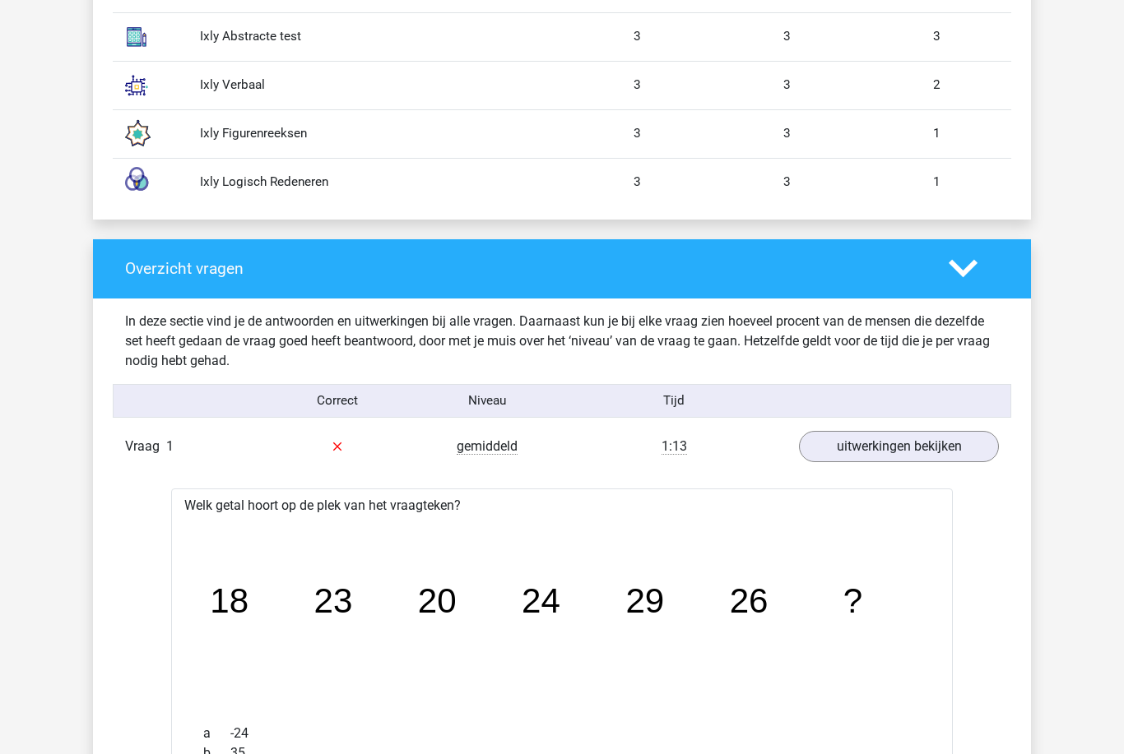
scroll to position [1505, 0]
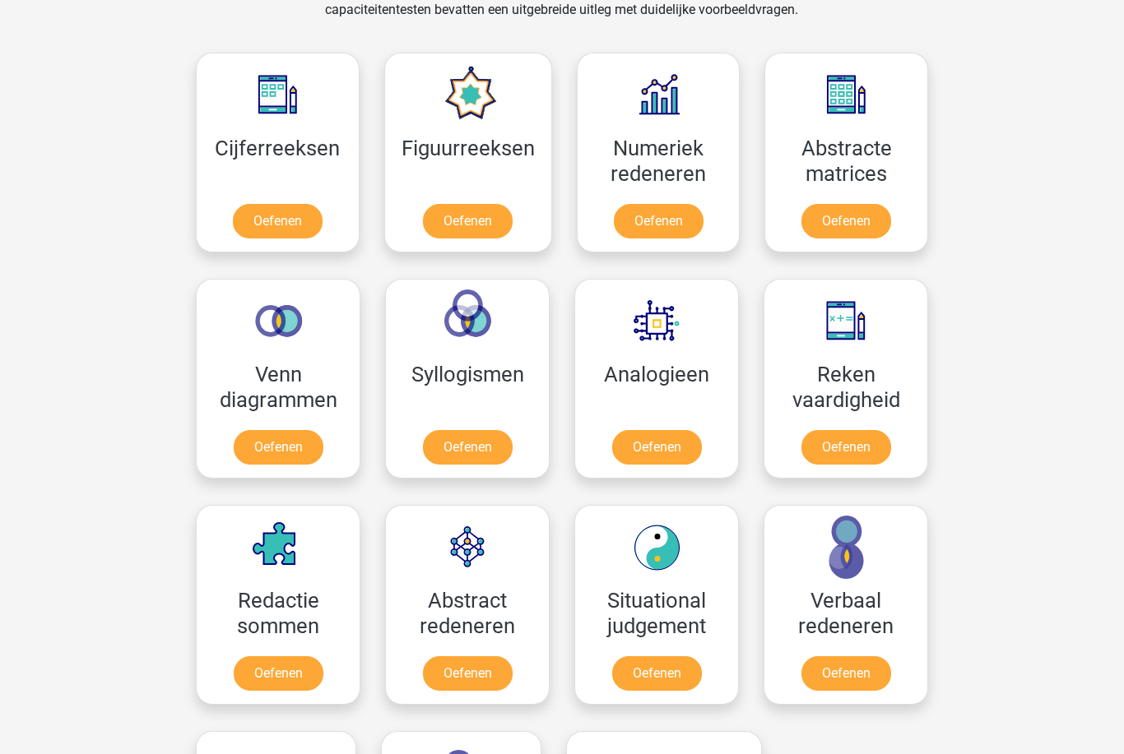
scroll to position [713, 0]
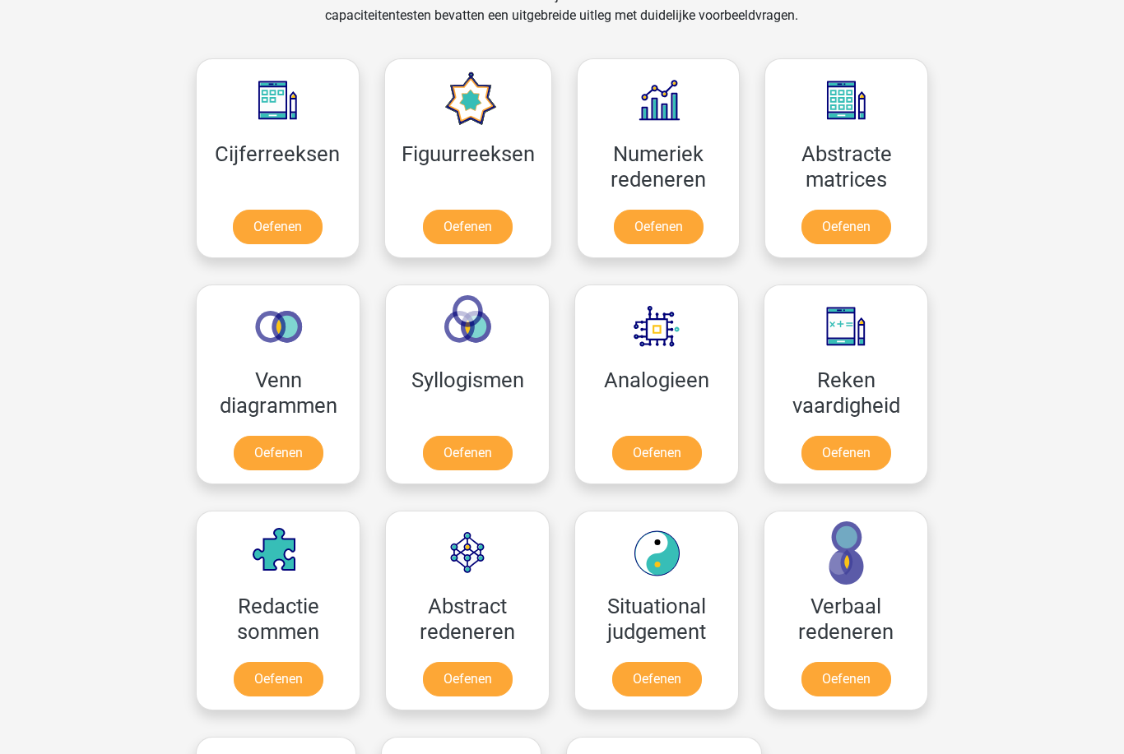
click at [494, 453] on link "Oefenen" at bounding box center [468, 453] width 90 height 35
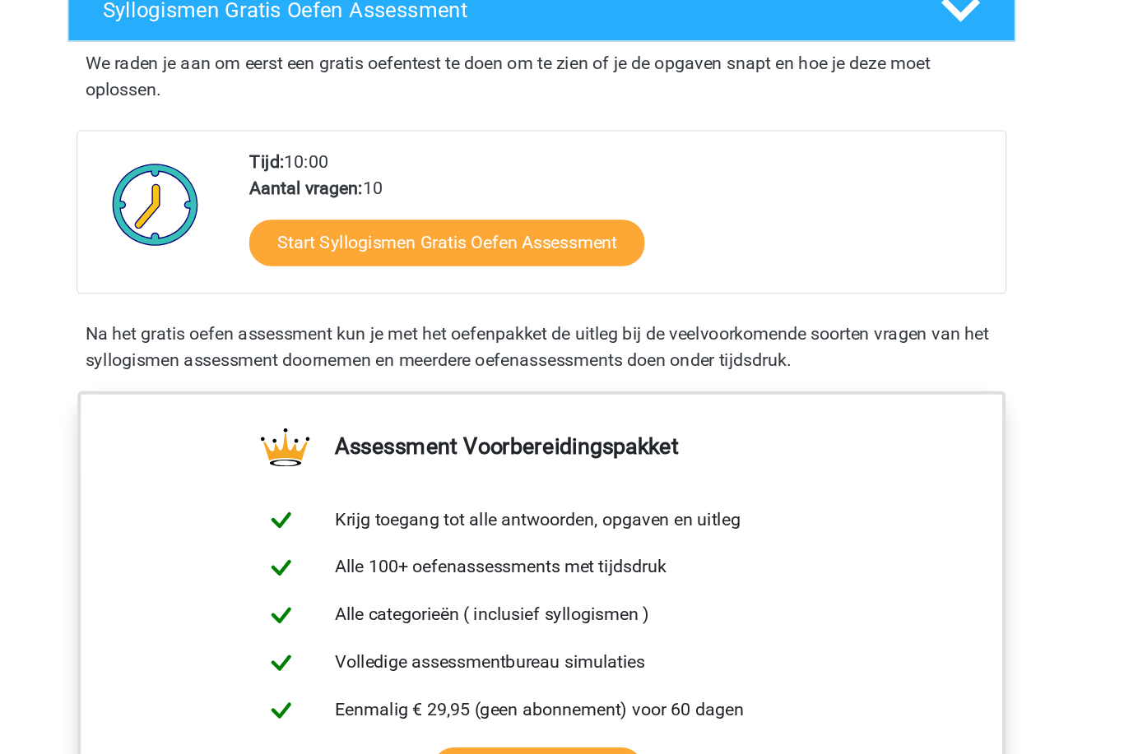
scroll to position [203, 0]
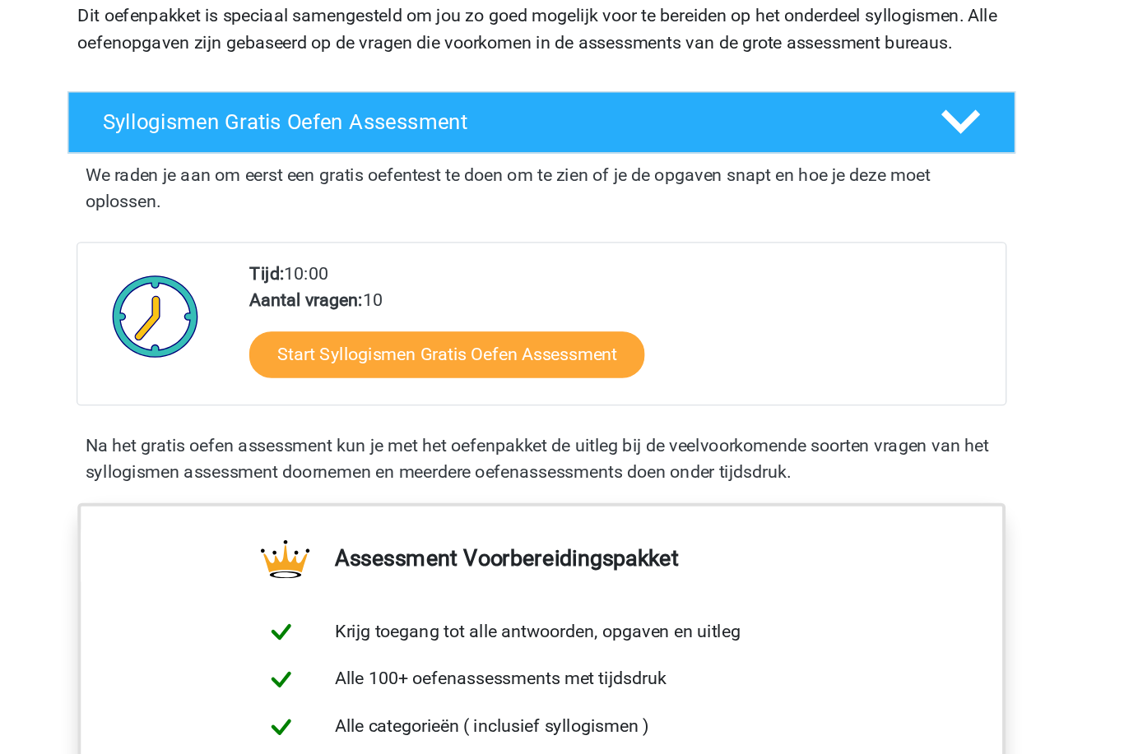
click at [456, 264] on link "Start Syllogismen Gratis Oefen Assessment" at bounding box center [492, 264] width 294 height 35
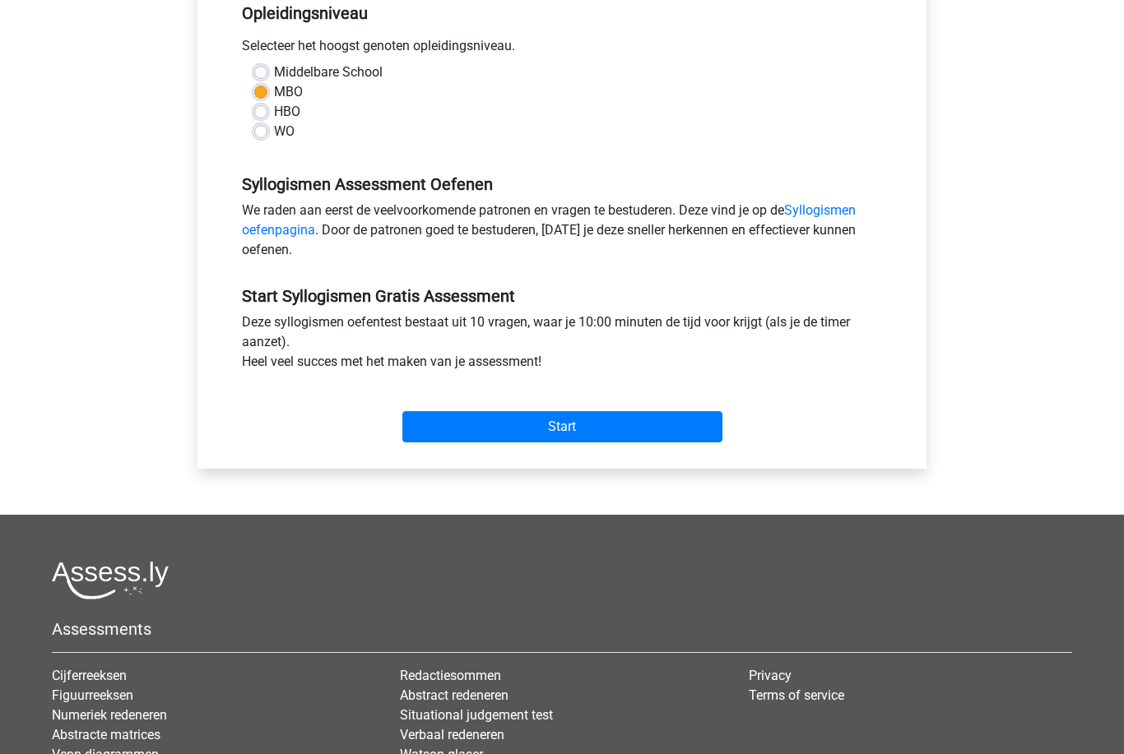
scroll to position [378, 0]
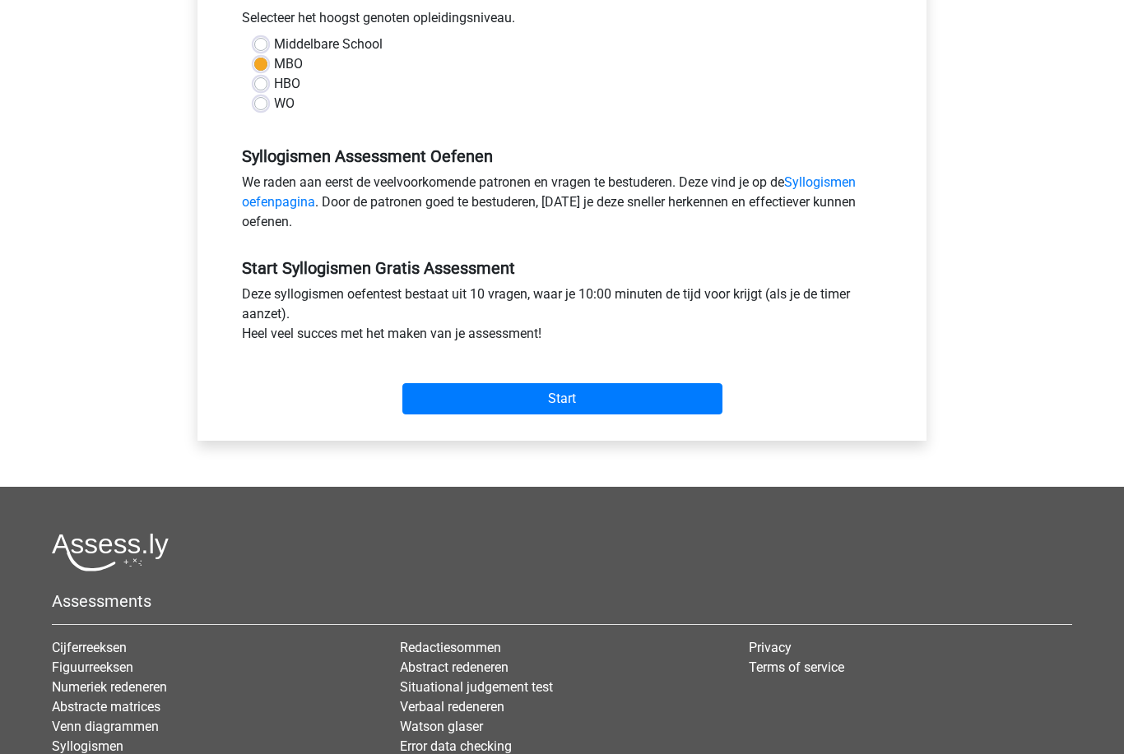
click at [671, 405] on input "Start" at bounding box center [562, 399] width 320 height 31
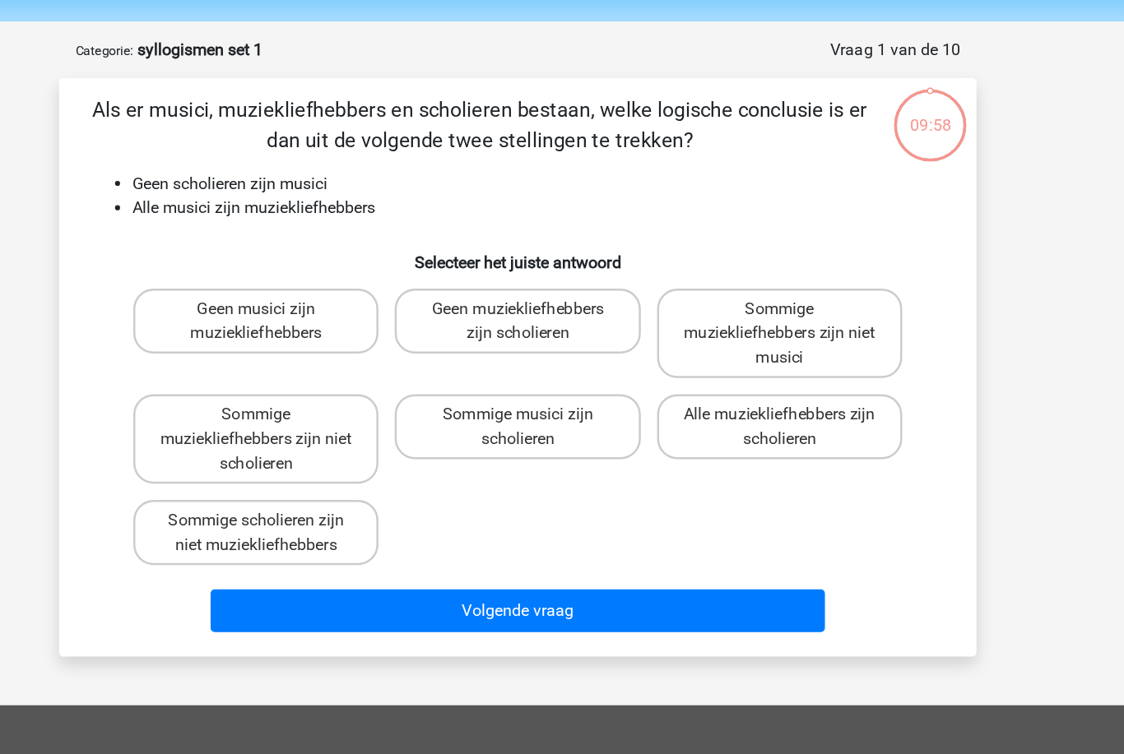
scroll to position [51, 0]
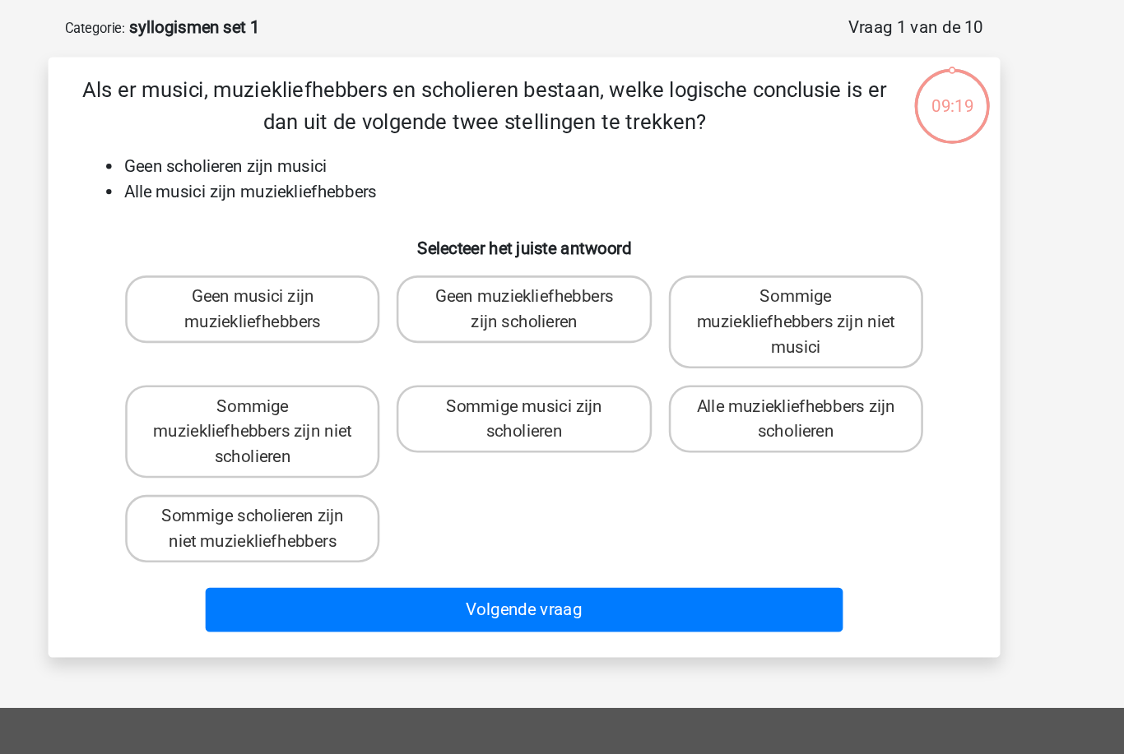
click at [251, 406] on label "Sommige scholieren zijn niet muziekliefhebbers" at bounding box center [350, 432] width 198 height 53
click at [350, 422] on input "Sommige scholieren zijn niet muziekliefhebbers" at bounding box center [355, 427] width 11 height 11
radio input "true"
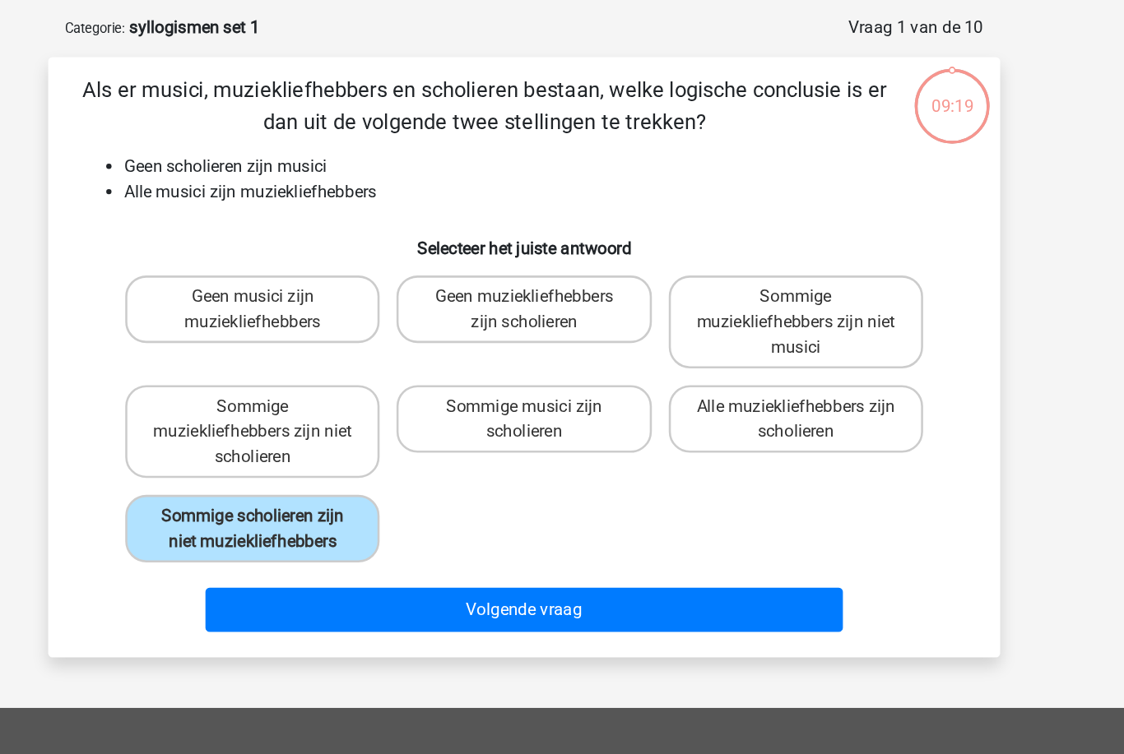
click at [555, 480] on button "Volgende vraag" at bounding box center [562, 495] width 498 height 35
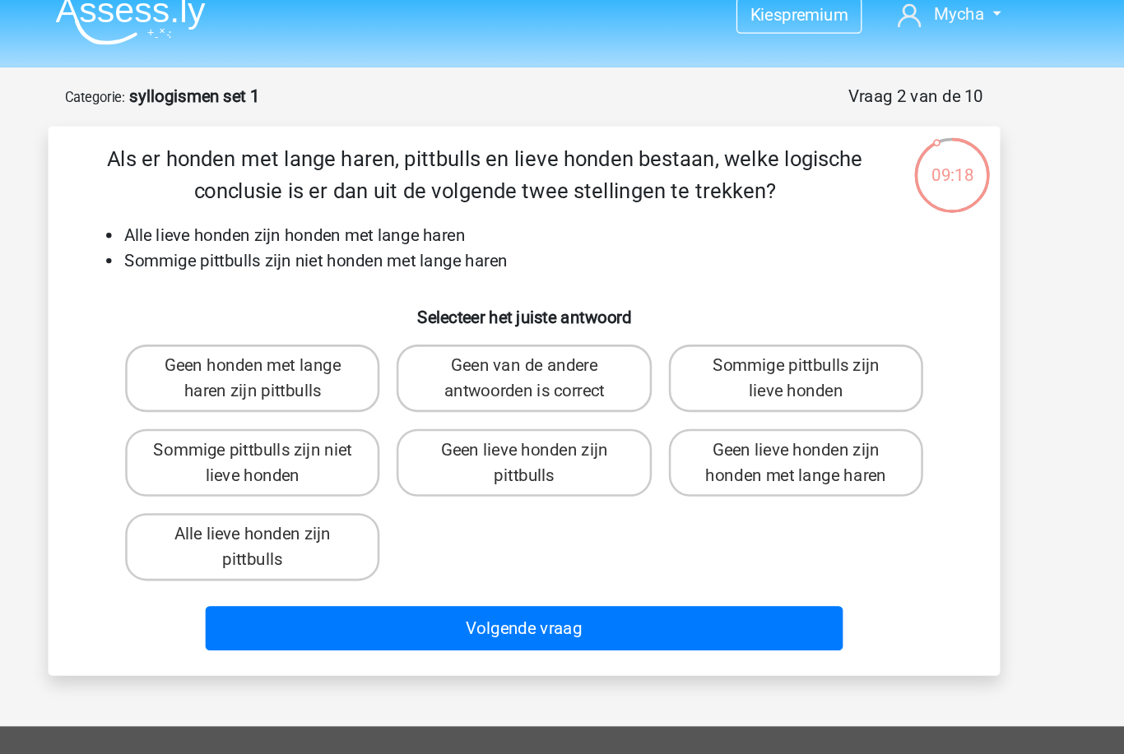
scroll to position [16, 0]
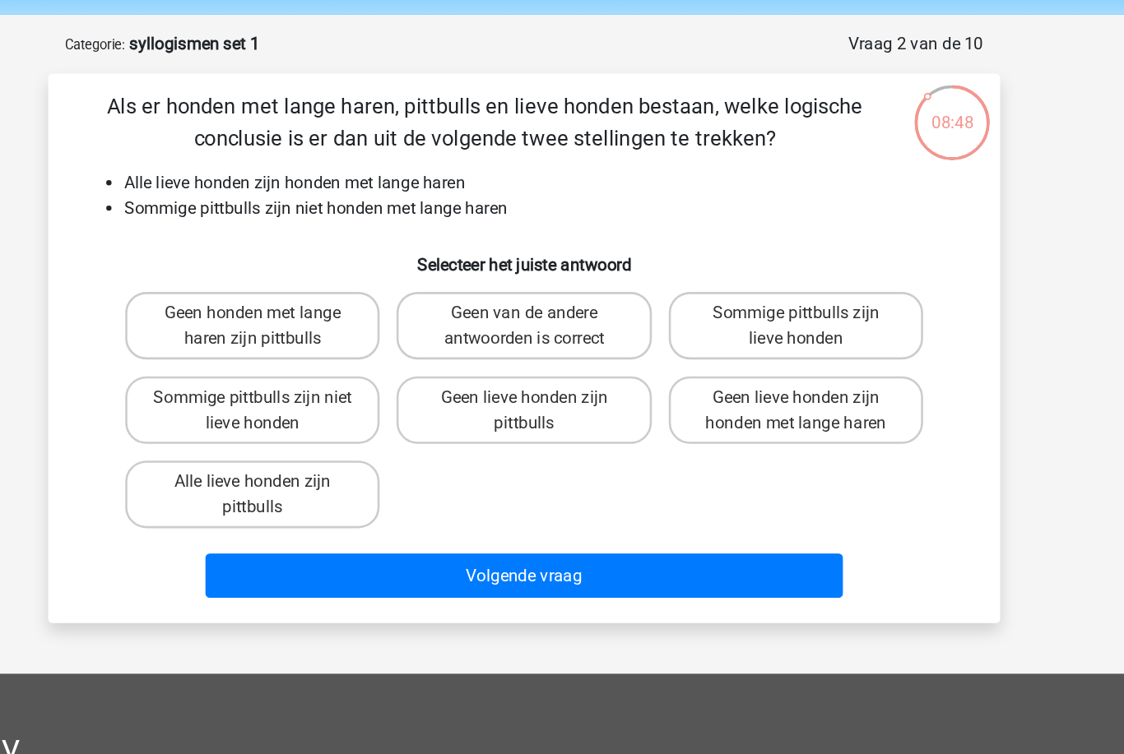
click at [485, 270] on label "Geen van de andere antwoorden is correct" at bounding box center [561, 296] width 198 height 53
click at [562, 286] on input "Geen van de andere antwoorden is correct" at bounding box center [567, 291] width 11 height 11
radio input "true"
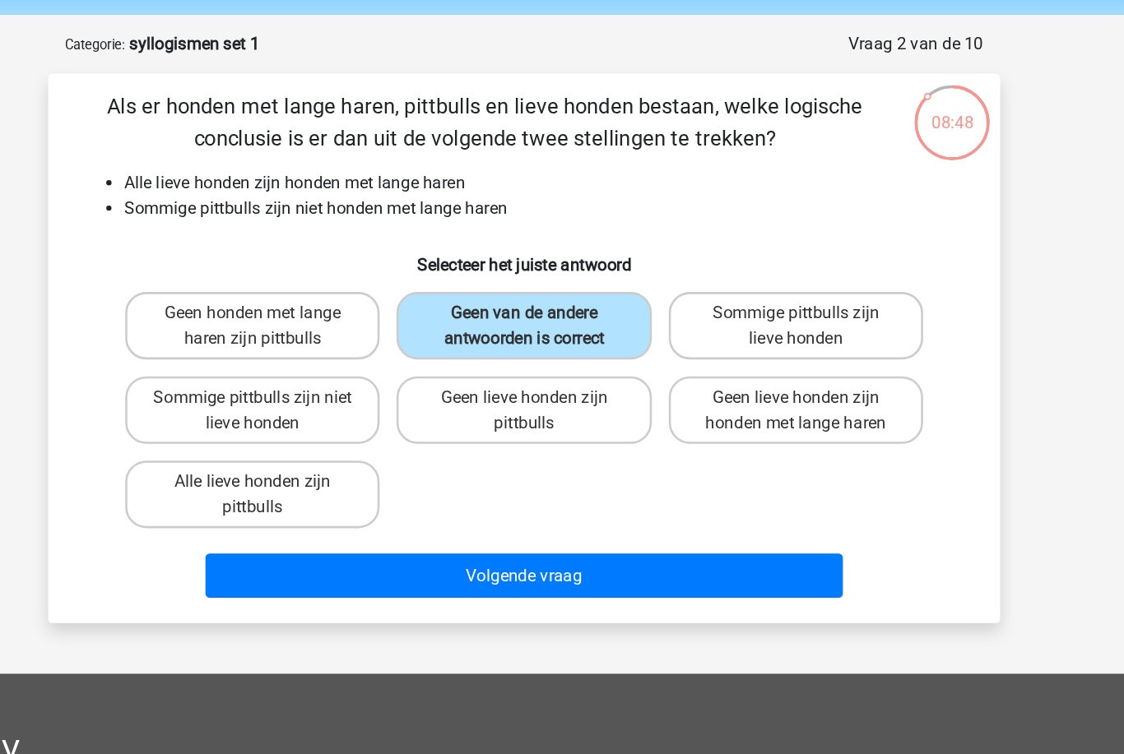
click at [498, 474] on button "Volgende vraag" at bounding box center [562, 491] width 498 height 35
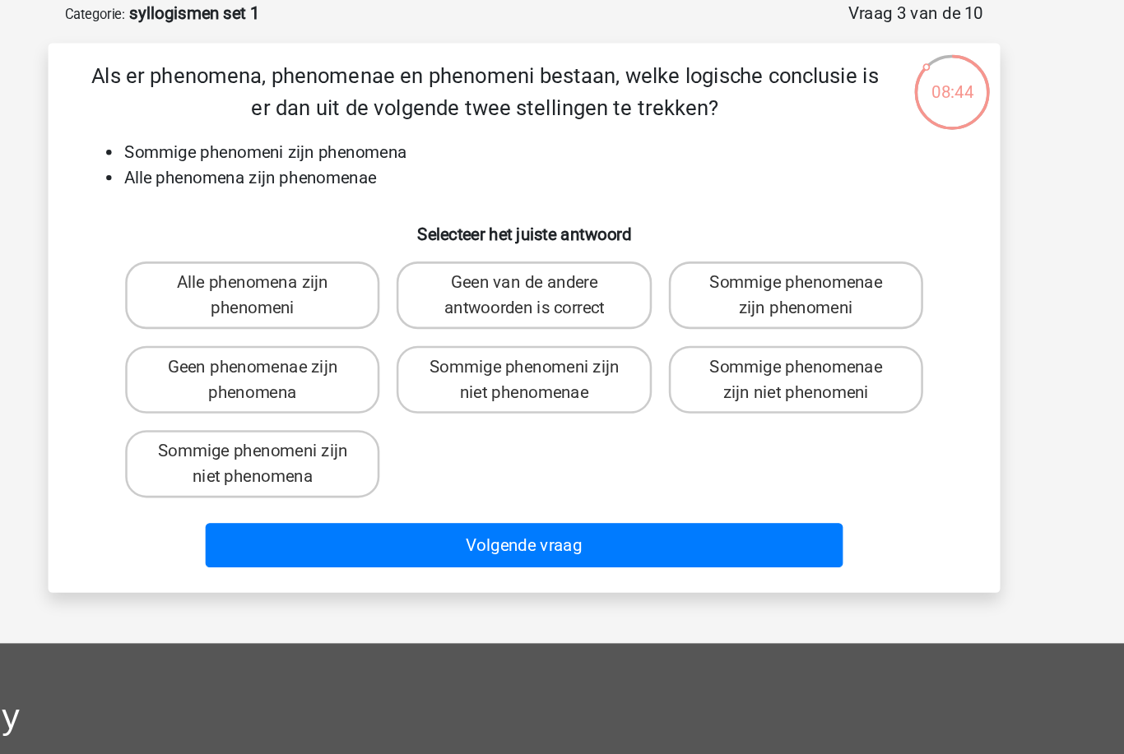
click at [462, 270] on label "Geen van de andere antwoorden is correct" at bounding box center [561, 296] width 198 height 53
click at [562, 286] on input "Geen van de andere antwoorden is correct" at bounding box center [567, 291] width 11 height 11
radio input "true"
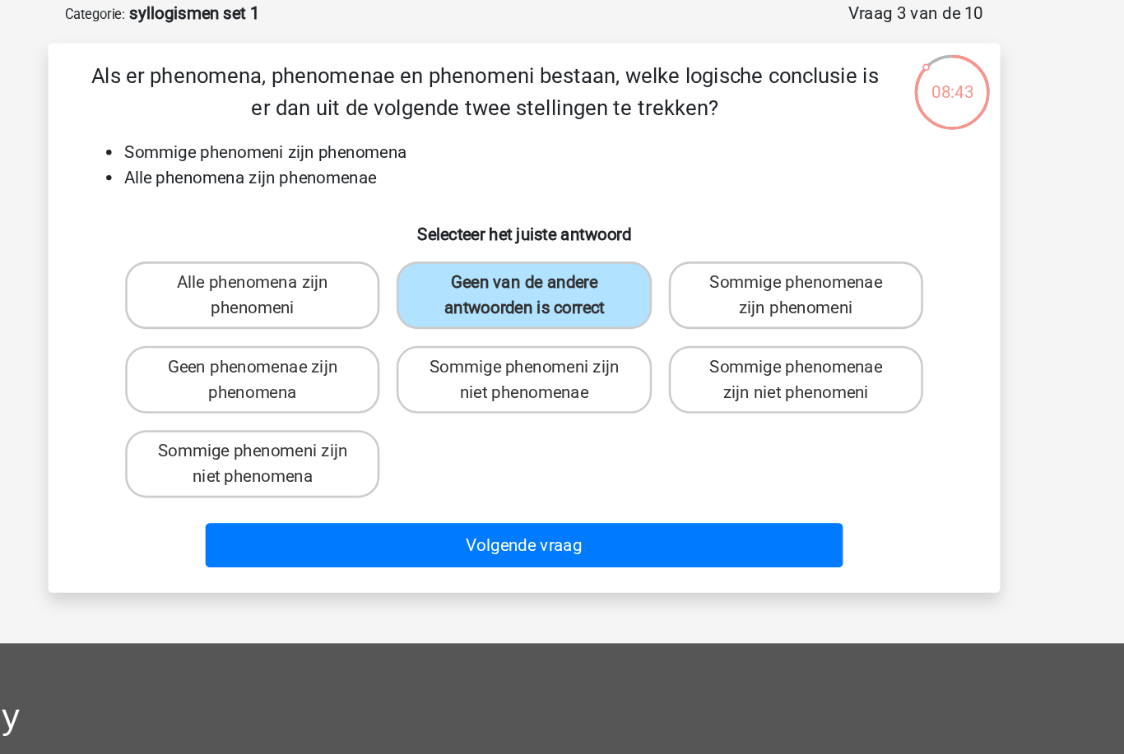
click at [453, 474] on button "Volgende vraag" at bounding box center [562, 491] width 498 height 35
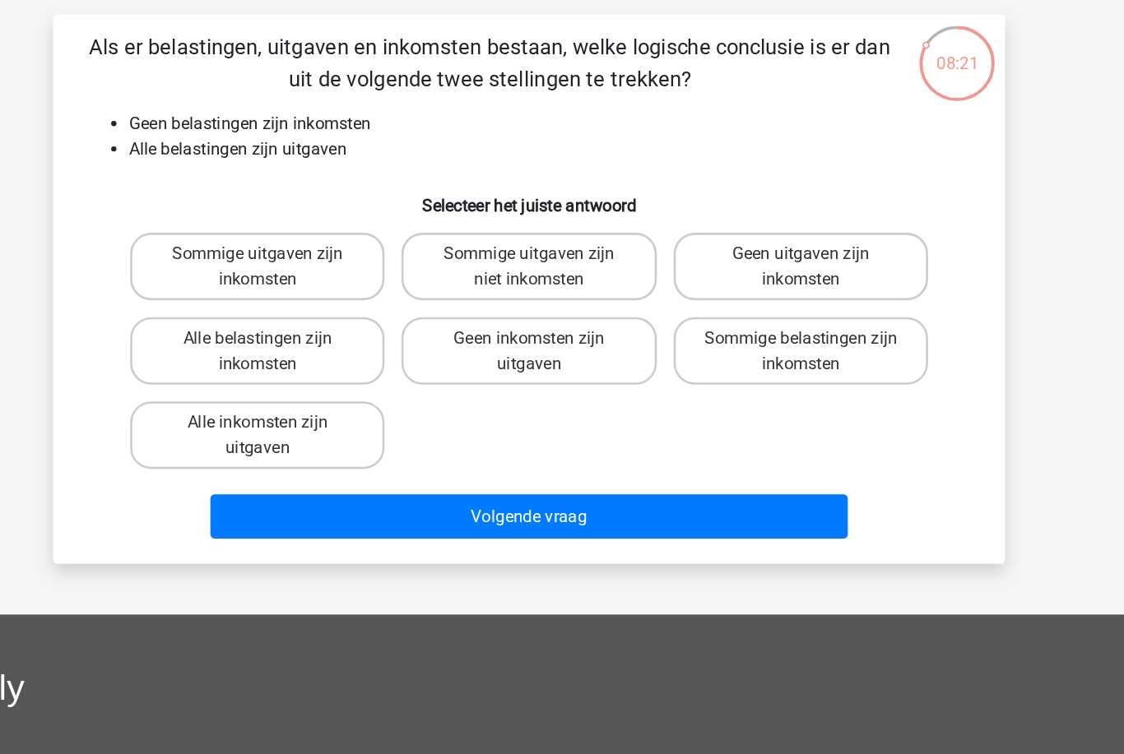
click at [251, 270] on label "Sommige uitgaven zijn inkomsten" at bounding box center [350, 296] width 198 height 53
click at [350, 286] on input "Sommige uitgaven zijn inkomsten" at bounding box center [355, 291] width 11 height 11
radio input "true"
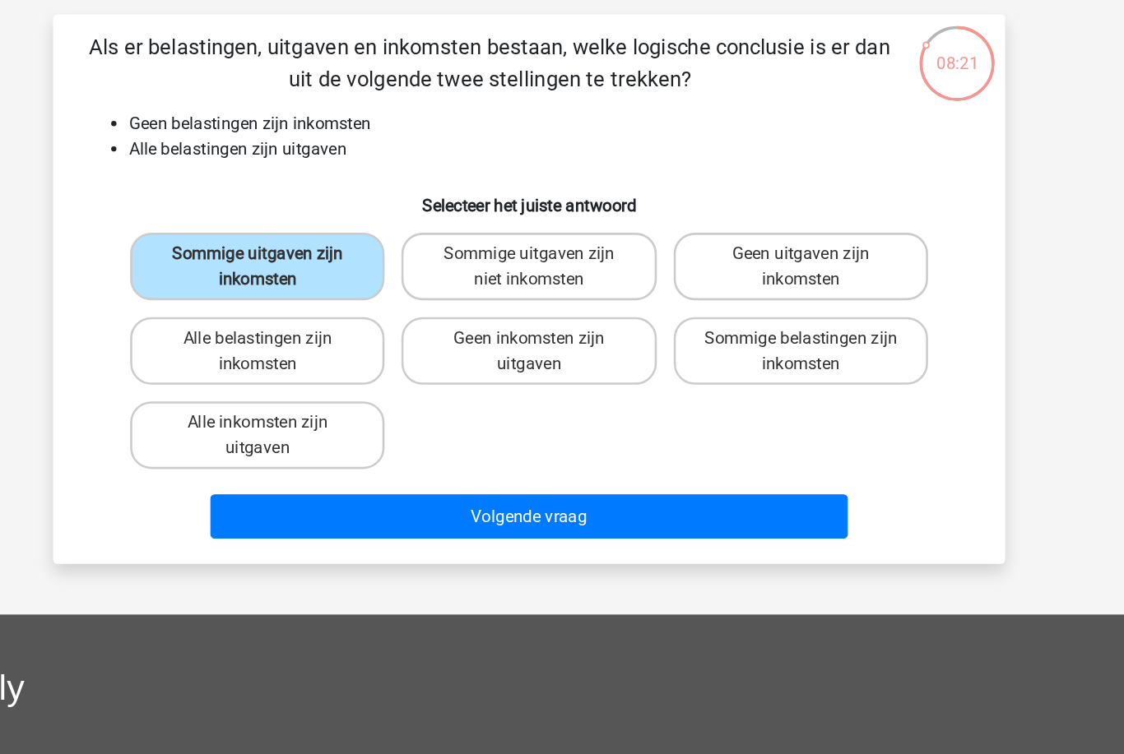
click at [500, 474] on button "Volgende vraag" at bounding box center [562, 491] width 498 height 35
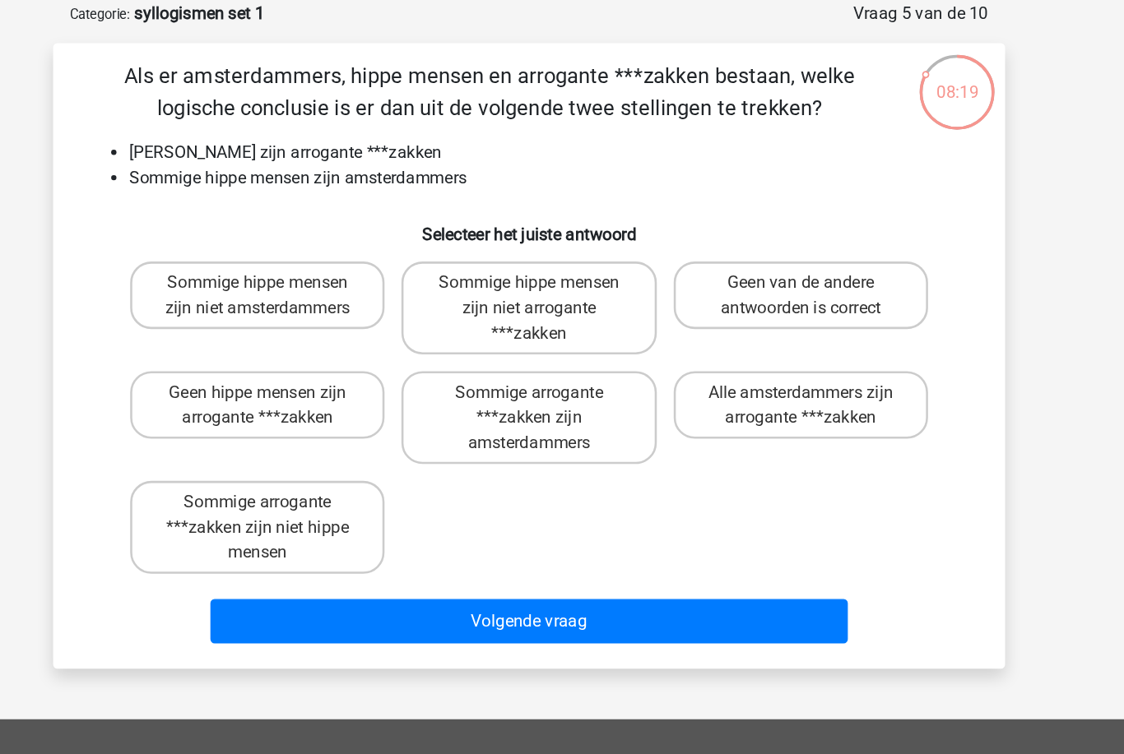
click at [492, 533] on button "Volgende vraag" at bounding box center [562, 550] width 498 height 35
click at [251, 270] on label "Sommige hippe mensen zijn niet amsterdammers" at bounding box center [350, 296] width 198 height 53
click at [350, 286] on input "Sommige hippe mensen zijn niet amsterdammers" at bounding box center [355, 291] width 11 height 11
radio input "true"
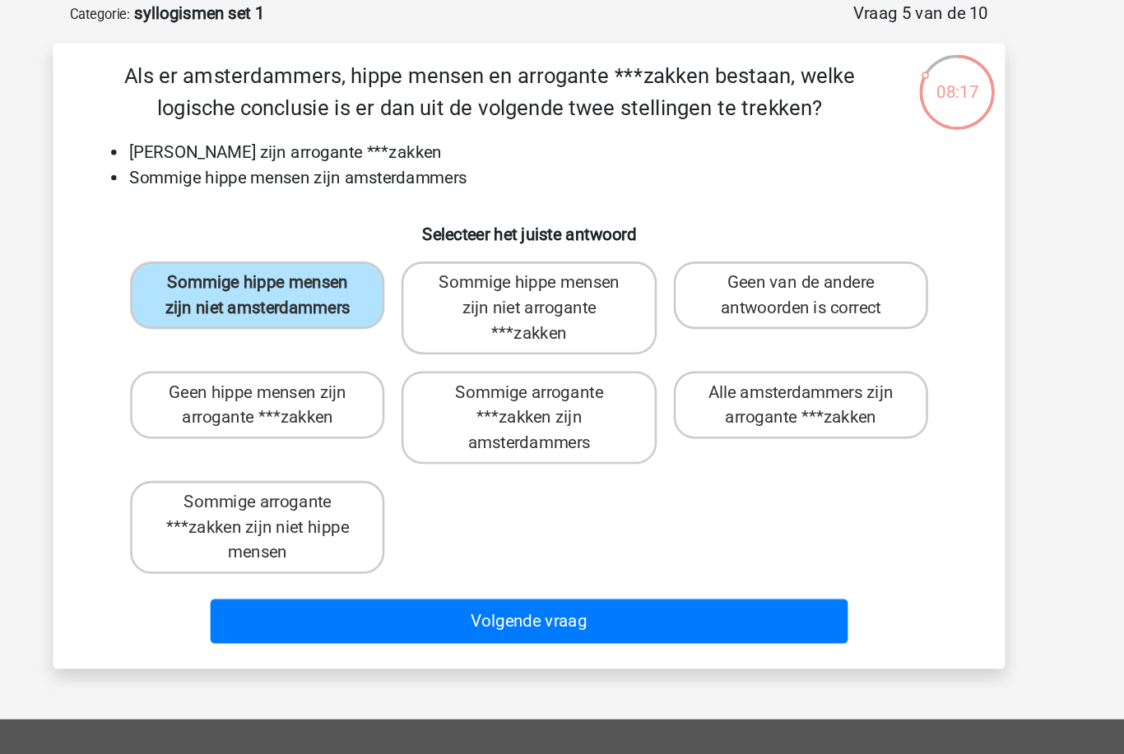
click at [490, 533] on button "Volgende vraag" at bounding box center [562, 550] width 498 height 35
click at [481, 533] on button "Volgende vraag" at bounding box center [562, 550] width 498 height 35
click at [471, 533] on button "Volgende vraag" at bounding box center [562, 550] width 498 height 35
click at [457, 533] on button "Volgende vraag" at bounding box center [562, 550] width 498 height 35
click at [251, 270] on label "Sommige hippe mensen zijn niet amsterdammers" at bounding box center [350, 296] width 198 height 53
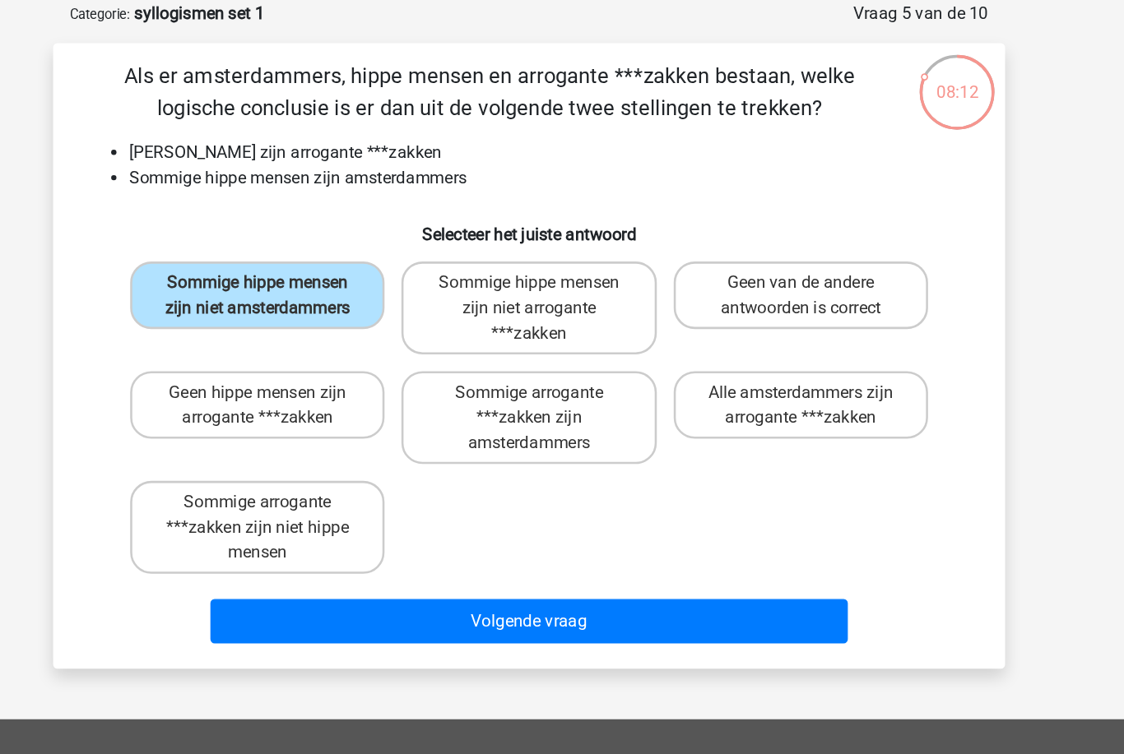
click at [350, 286] on input "Sommige hippe mensen zijn niet amsterdammers" at bounding box center [355, 291] width 11 height 11
click at [439, 533] on button "Volgende vraag" at bounding box center [562, 550] width 498 height 35
click at [462, 533] on button "Volgende vraag" at bounding box center [562, 550] width 498 height 35
click at [462, 355] on label "Sommige arrogante ***zakken zijn amsterdammers" at bounding box center [561, 391] width 198 height 72
click at [562, 372] on input "Sommige arrogante ***zakken zijn amsterdammers" at bounding box center [567, 377] width 11 height 11
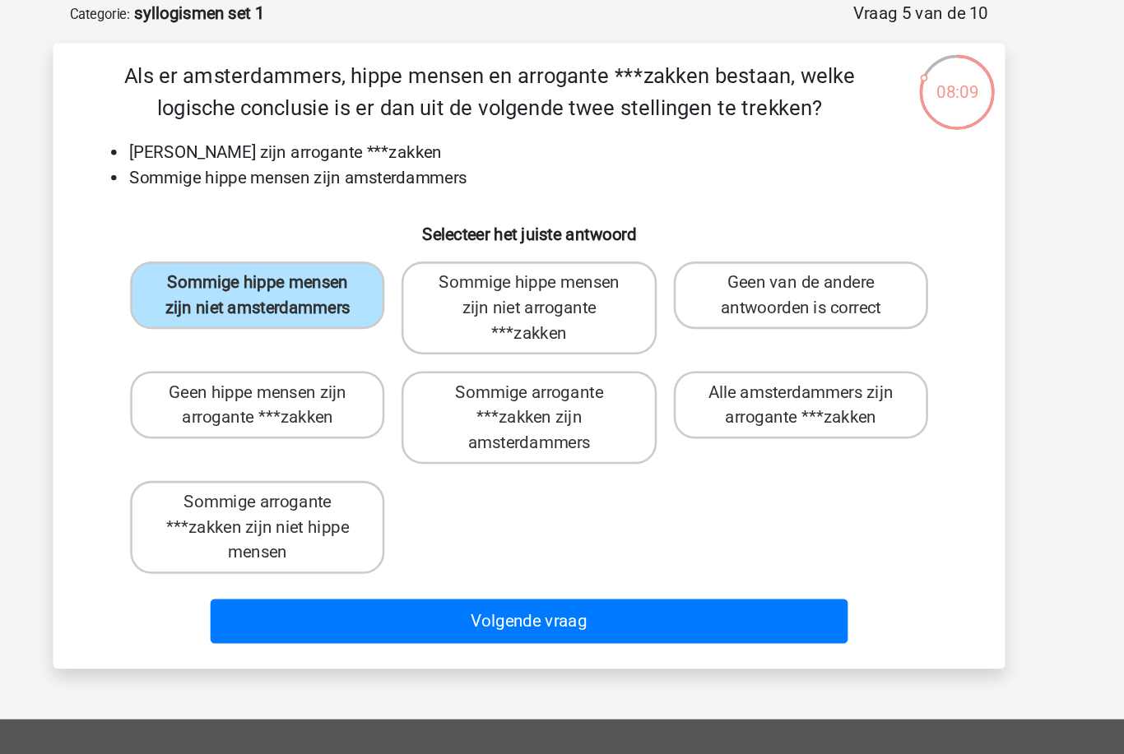
radio input "true"
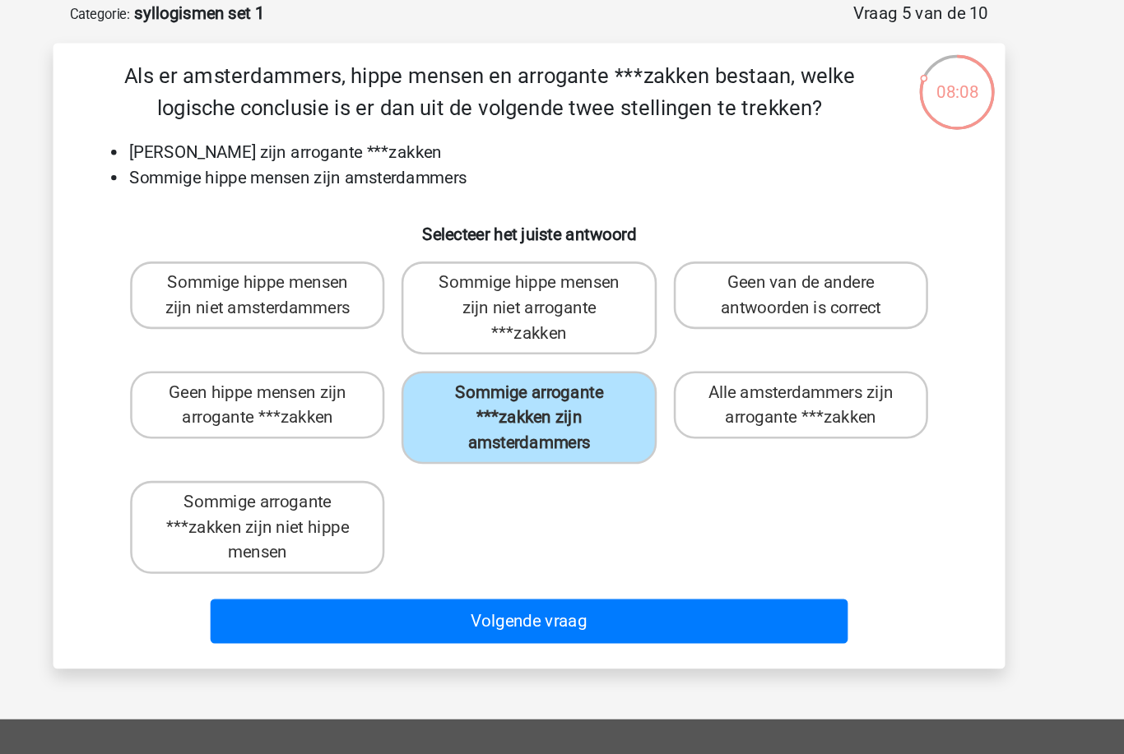
click at [442, 533] on button "Volgende vraag" at bounding box center [562, 550] width 498 height 35
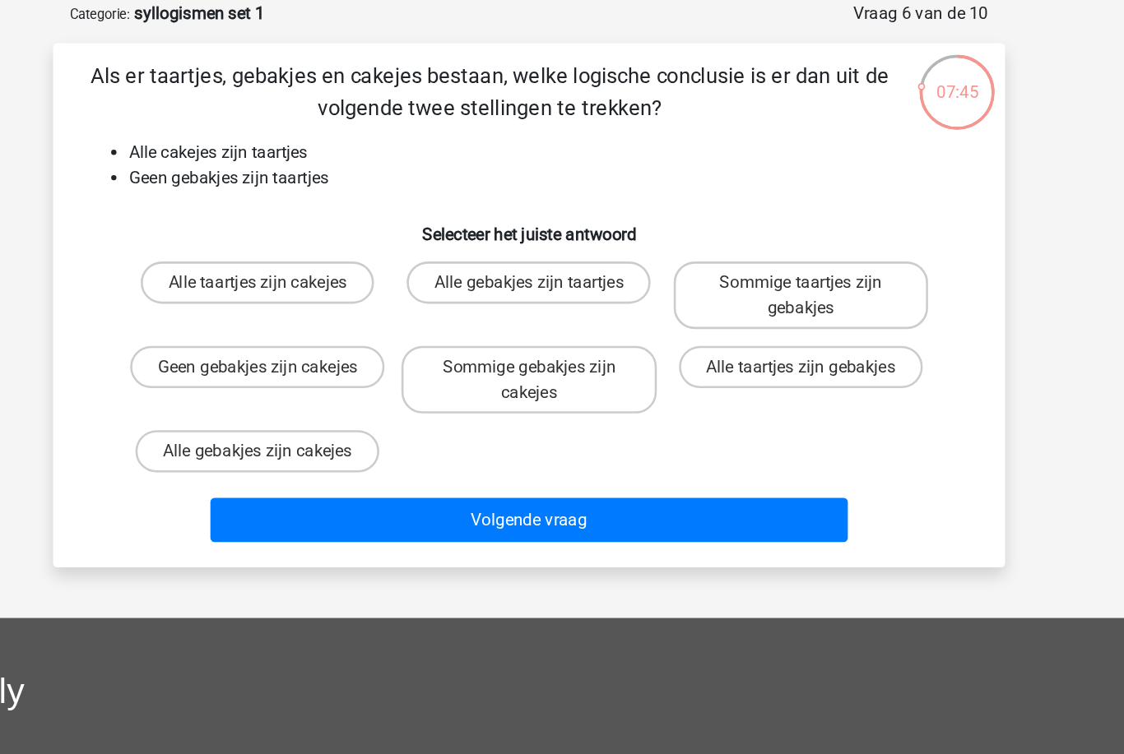
click at [476, 336] on label "Sommige gebakjes zijn cakejes" at bounding box center [561, 362] width 198 height 53
click at [562, 352] on input "Sommige gebakjes zijn cakejes" at bounding box center [567, 357] width 11 height 11
radio input "true"
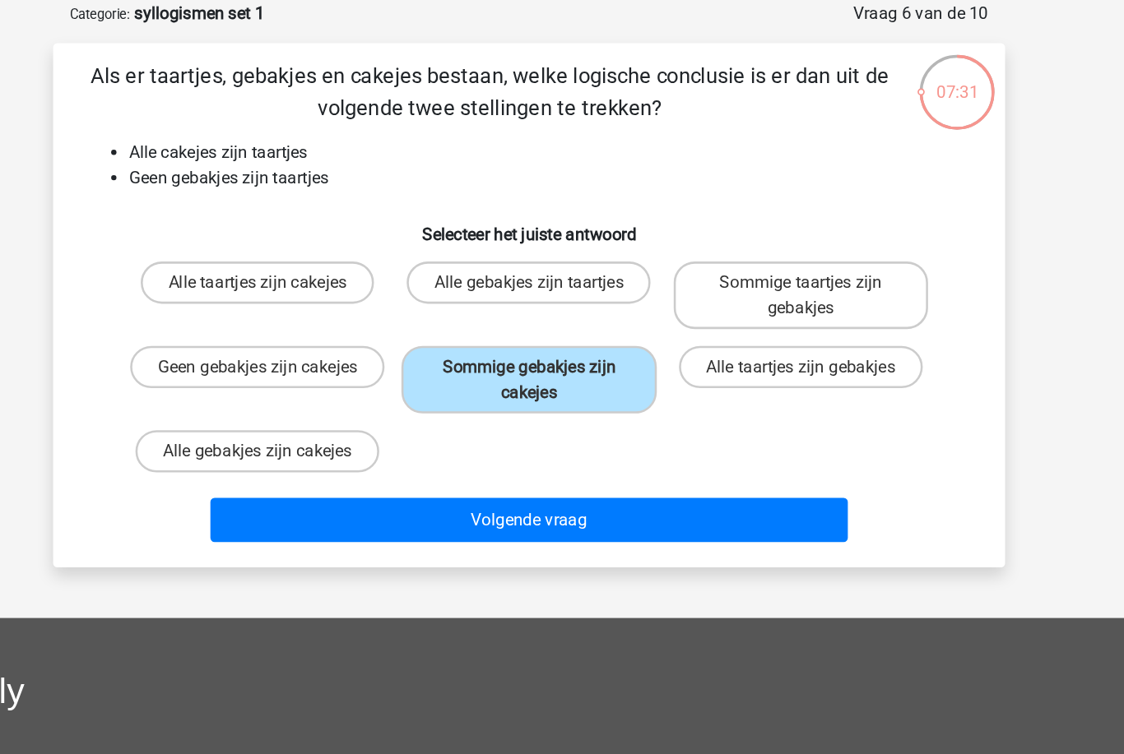
click at [251, 336] on label "Geen gebakjes zijn cakejes" at bounding box center [350, 352] width 198 height 33
click at [350, 352] on input "Geen gebakjes zijn cakejes" at bounding box center [355, 357] width 11 height 11
radio input "true"
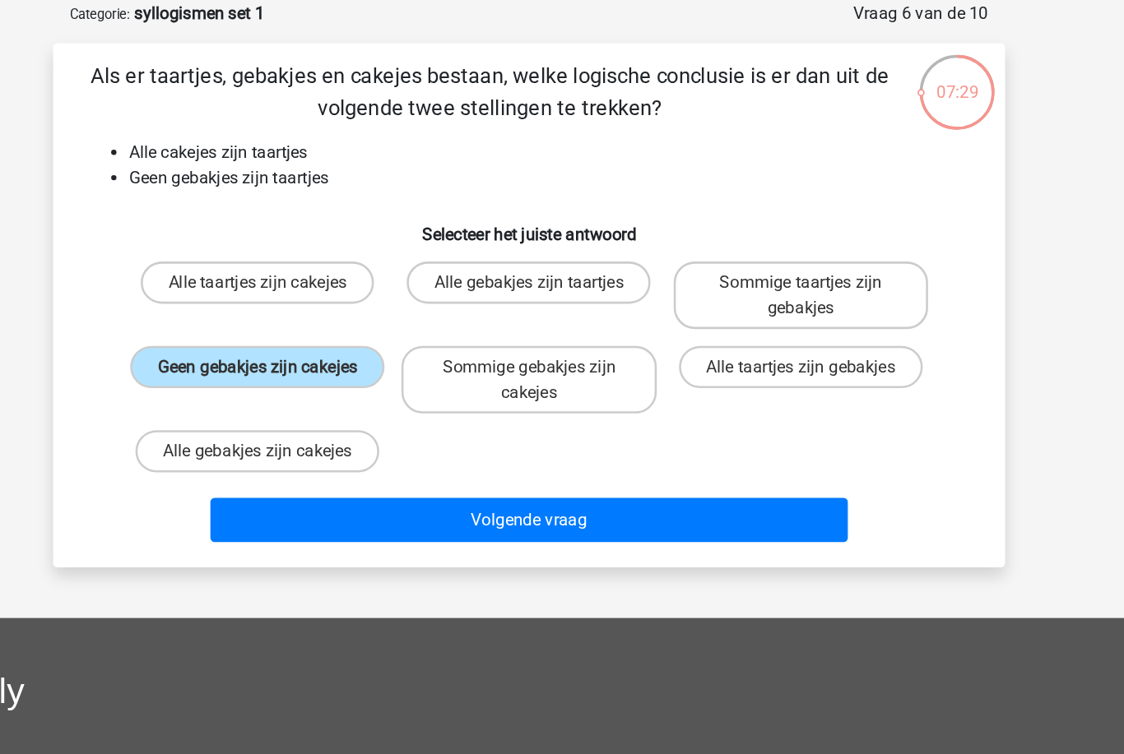
click at [501, 454] on button "Volgende vraag" at bounding box center [562, 471] width 498 height 35
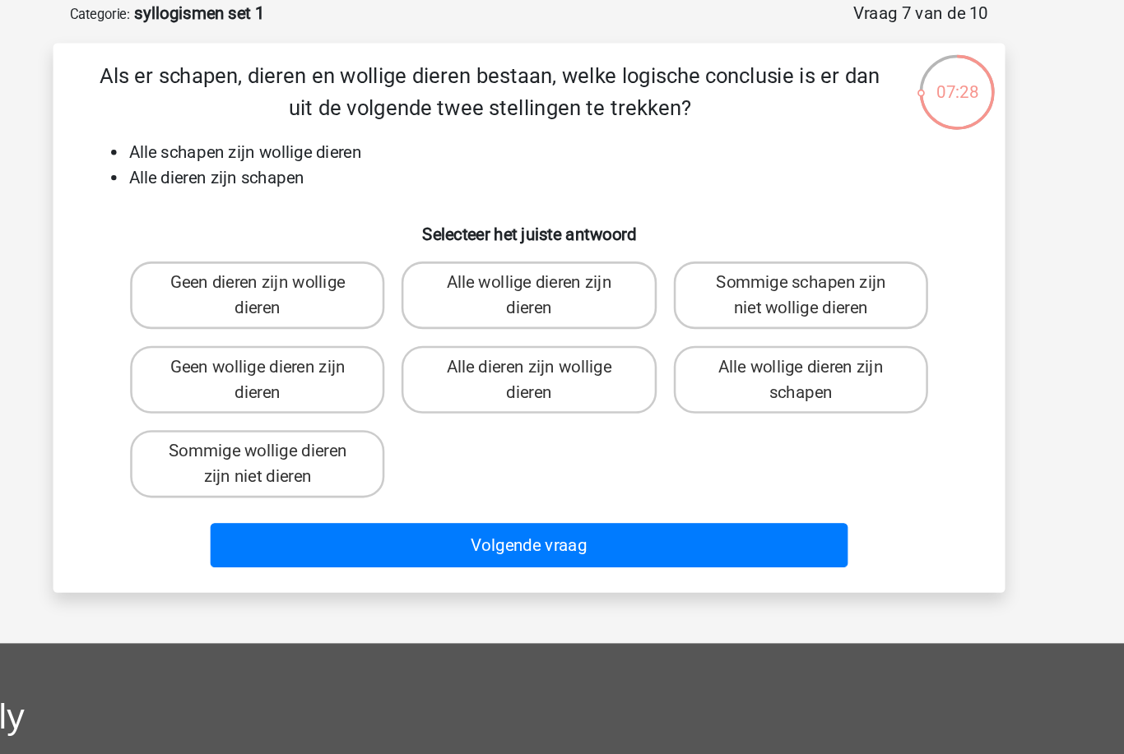
click at [251, 270] on label "Geen dieren zijn wollige dieren" at bounding box center [350, 296] width 198 height 53
click at [350, 286] on input "Geen dieren zijn wollige dieren" at bounding box center [355, 291] width 11 height 11
radio input "true"
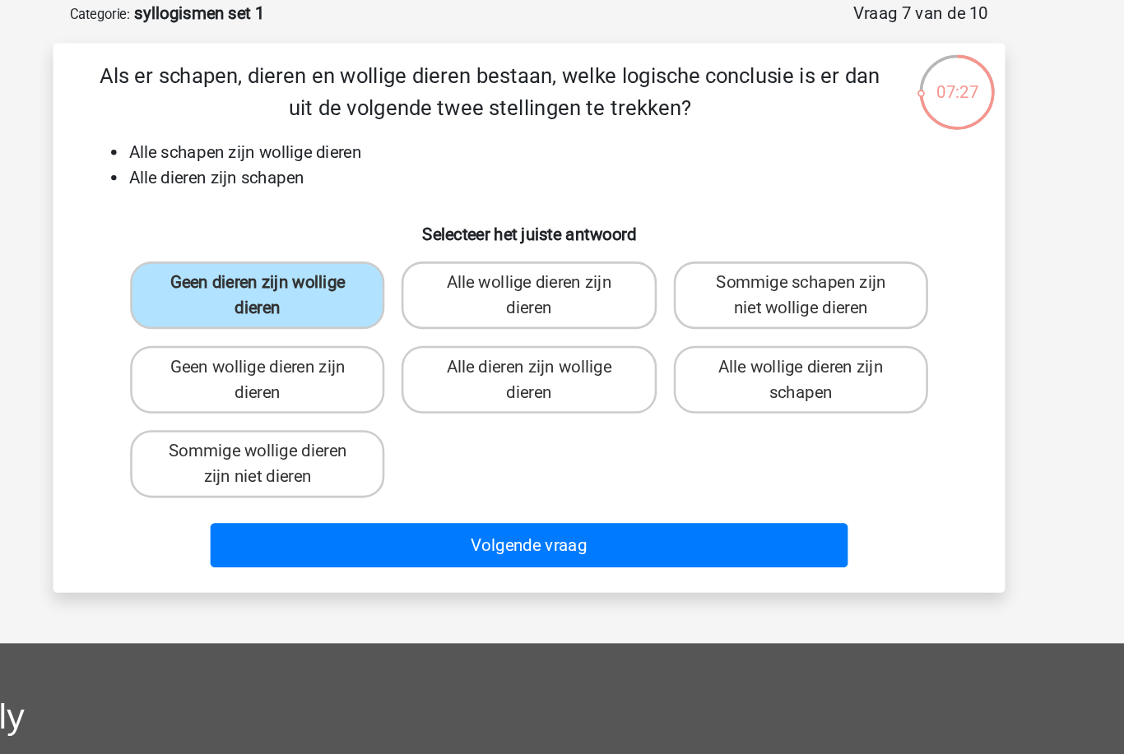
click at [485, 474] on button "Volgende vraag" at bounding box center [562, 491] width 498 height 35
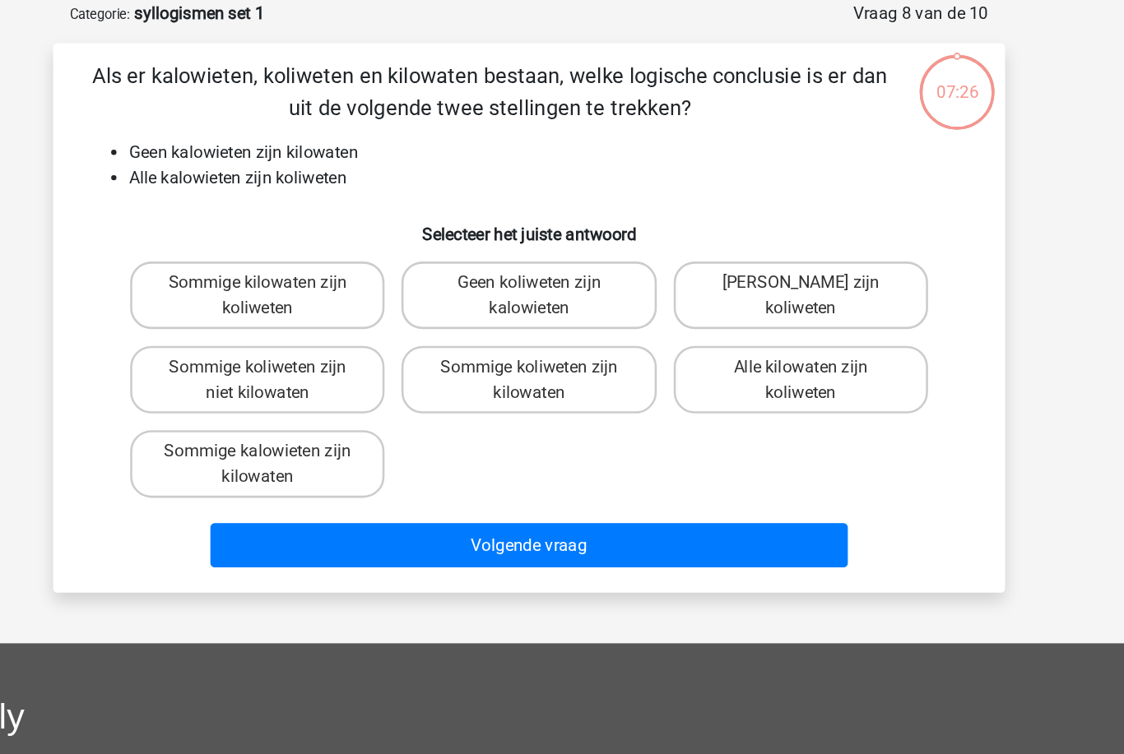
click at [251, 270] on label "Sommige kilowaten zijn koliweten" at bounding box center [350, 296] width 198 height 53
click at [350, 286] on input "Sommige kilowaten zijn koliweten" at bounding box center [355, 291] width 11 height 11
radio input "true"
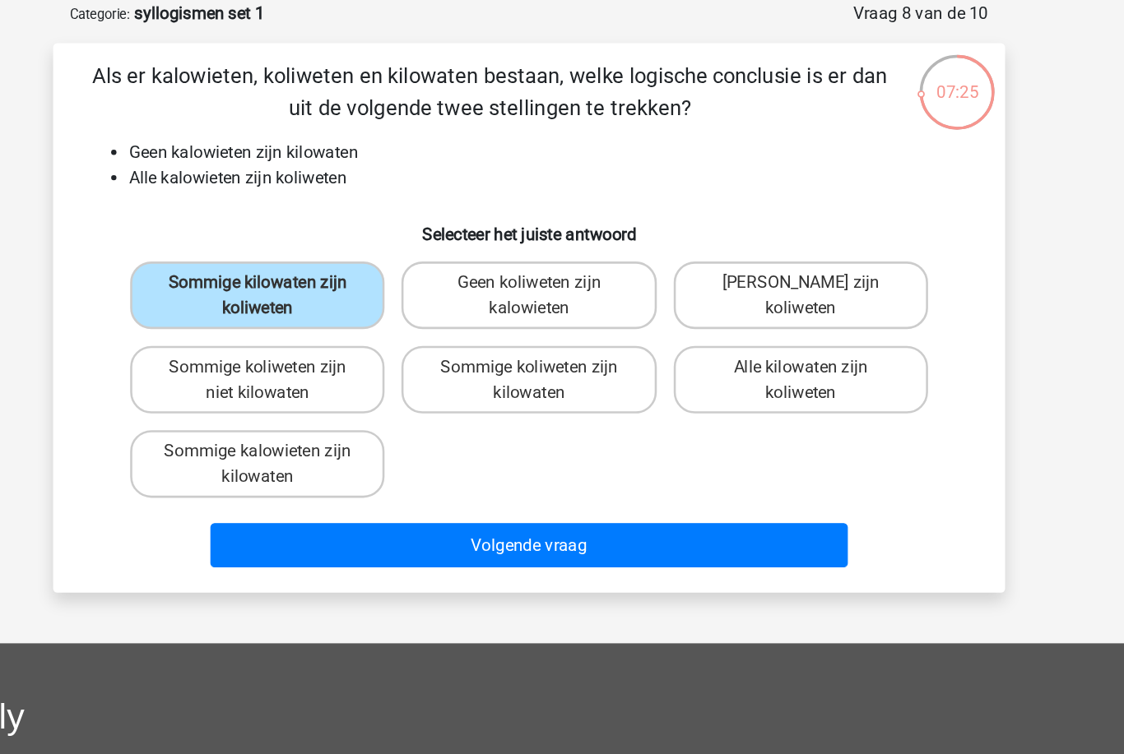
click at [483, 474] on button "Volgende vraag" at bounding box center [562, 491] width 498 height 35
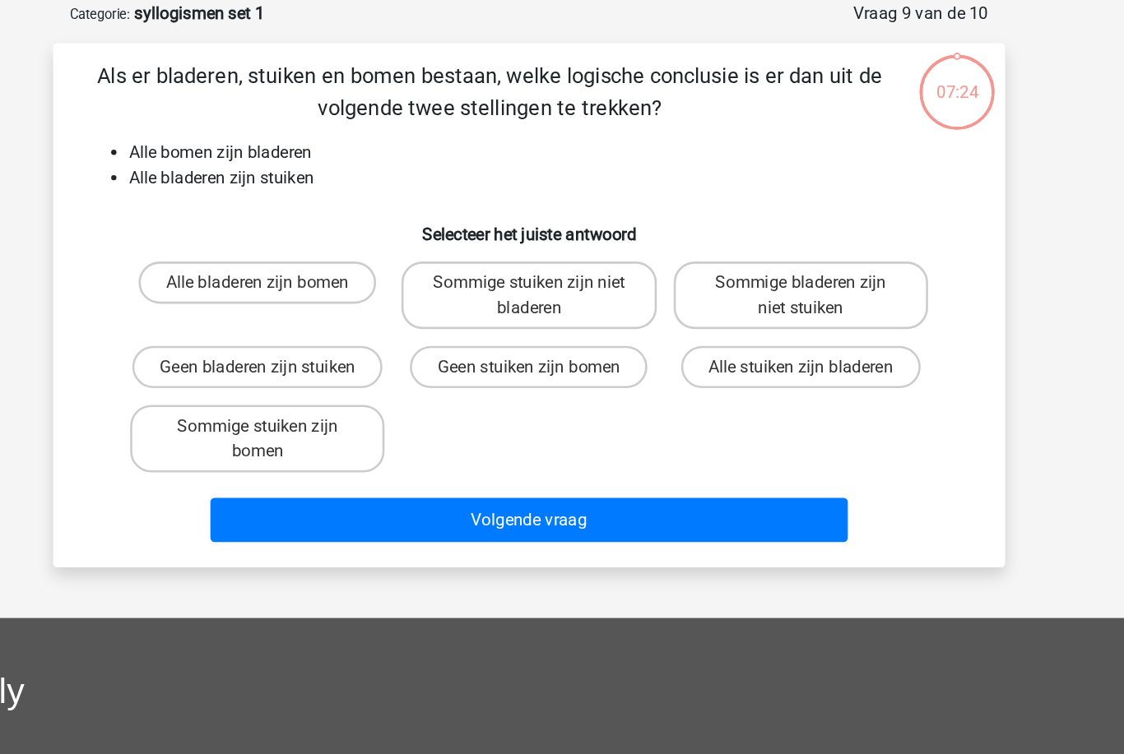
click at [258, 270] on label "Alle bladeren zijn bomen" at bounding box center [350, 286] width 185 height 33
click at [350, 286] on input "Alle bladeren zijn bomen" at bounding box center [355, 291] width 11 height 11
radio input "true"
click at [478, 454] on button "Volgende vraag" at bounding box center [562, 471] width 498 height 35
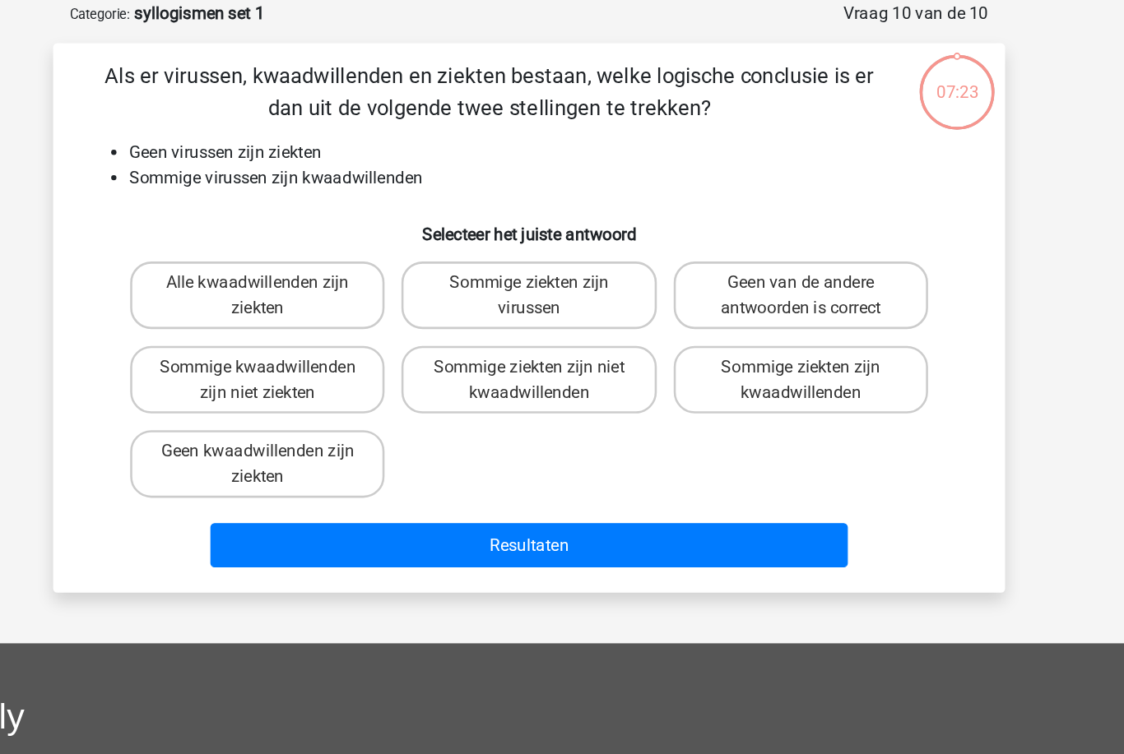
click at [251, 270] on label "Alle kwaadwillenden zijn ziekten" at bounding box center [350, 296] width 198 height 53
click at [350, 286] on input "Alle kwaadwillenden zijn ziekten" at bounding box center [355, 291] width 11 height 11
radio input "true"
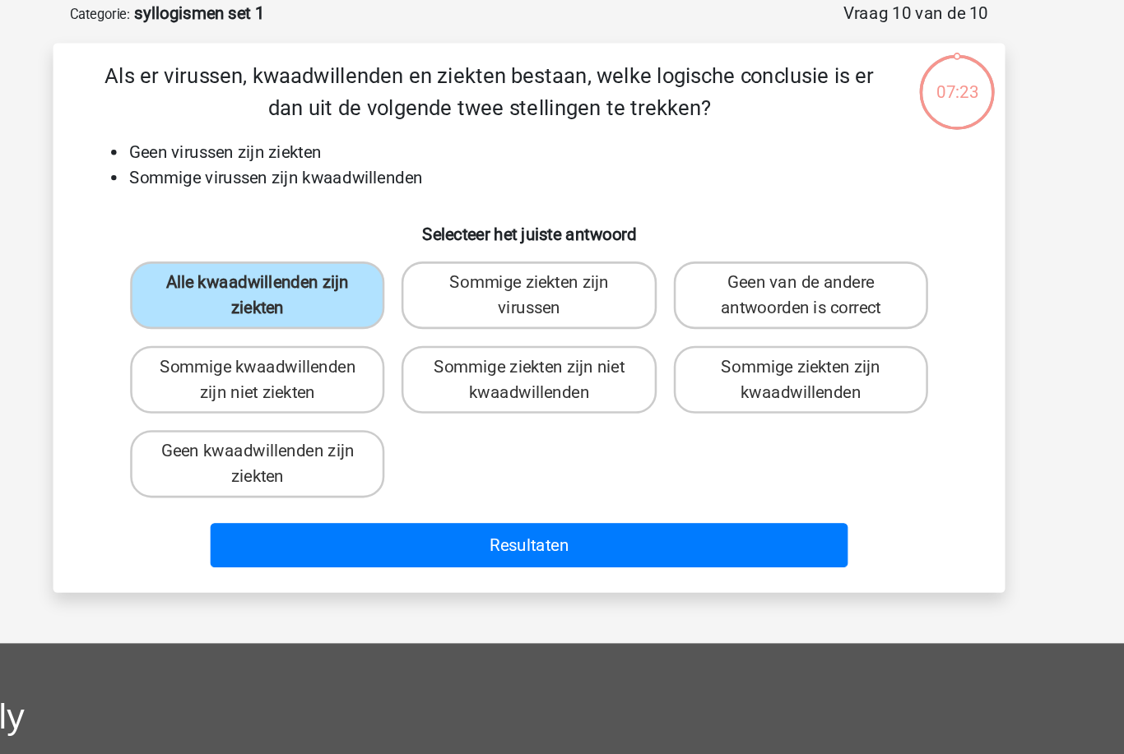
click at [480, 474] on button "Resultaten" at bounding box center [562, 491] width 498 height 35
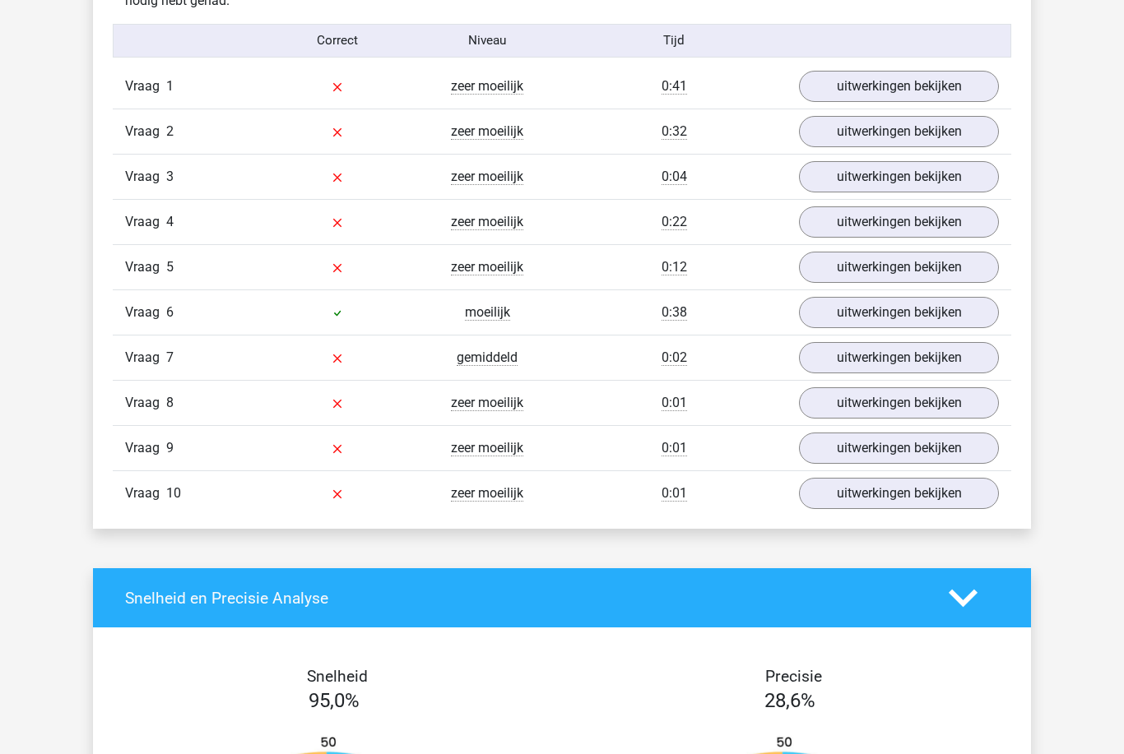
scroll to position [1359, 0]
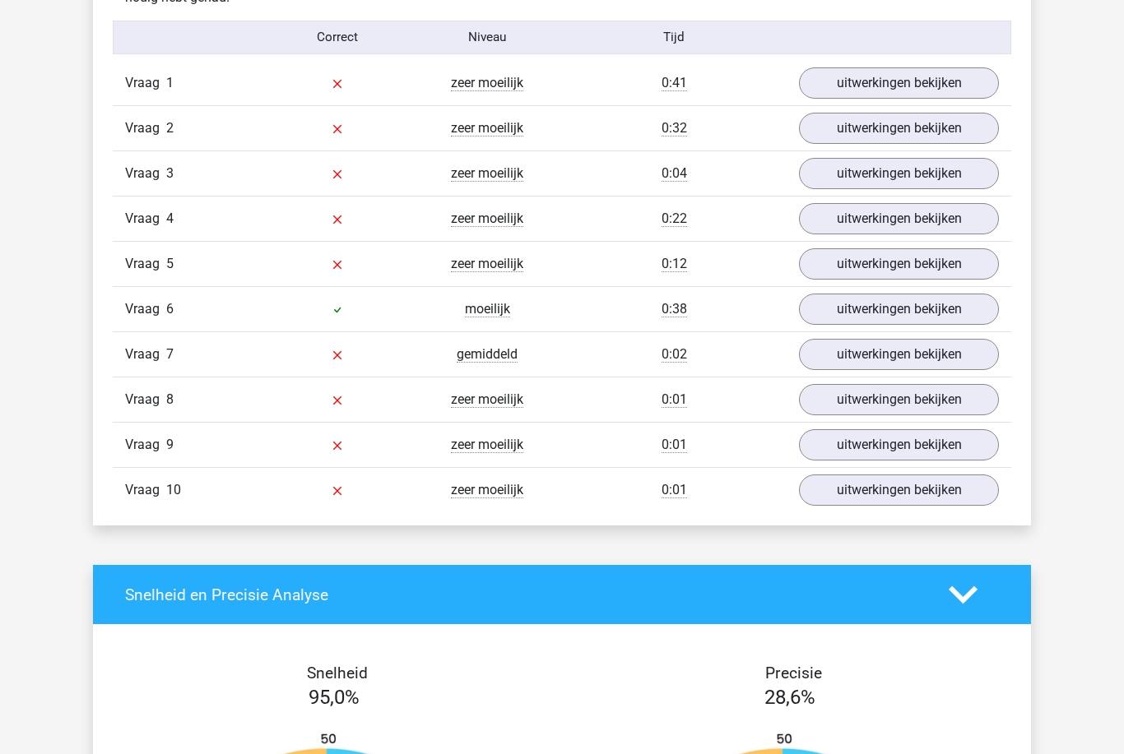
click at [930, 315] on link "uitwerkingen bekijken" at bounding box center [899, 309] width 200 height 31
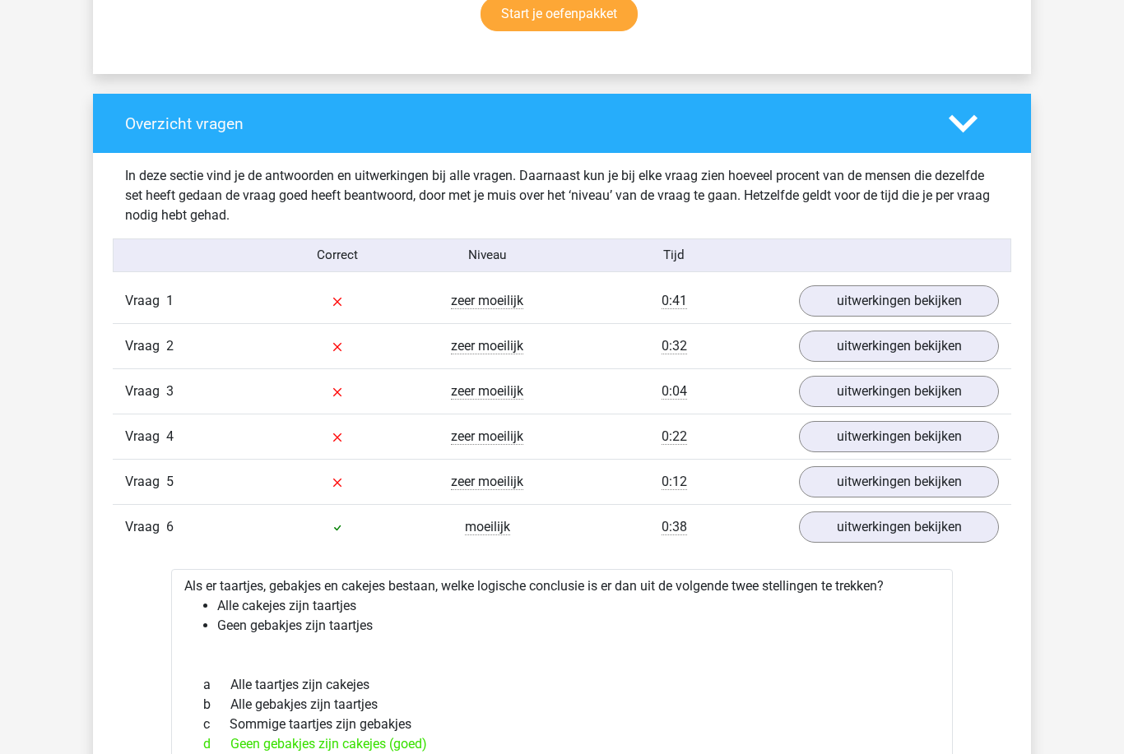
scroll to position [1141, 0]
click at [878, 304] on link "uitwerkingen bekijken" at bounding box center [899, 300] width 200 height 31
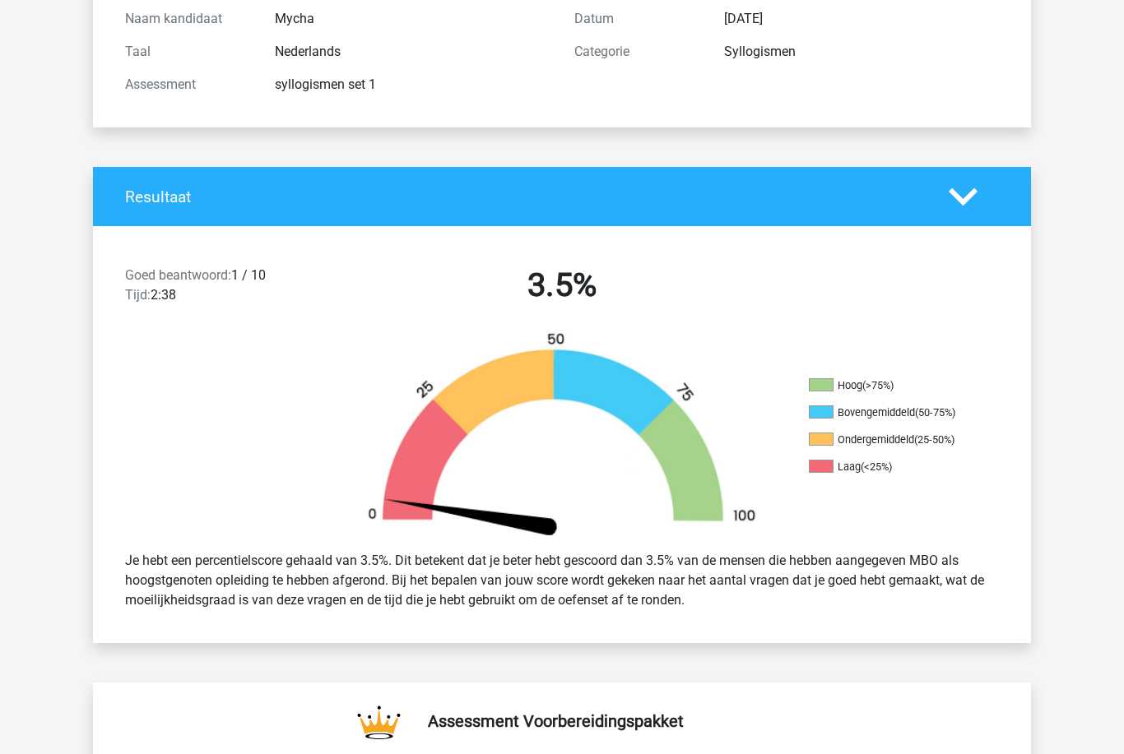
scroll to position [189, 0]
